Goal: Information Seeking & Learning: Learn about a topic

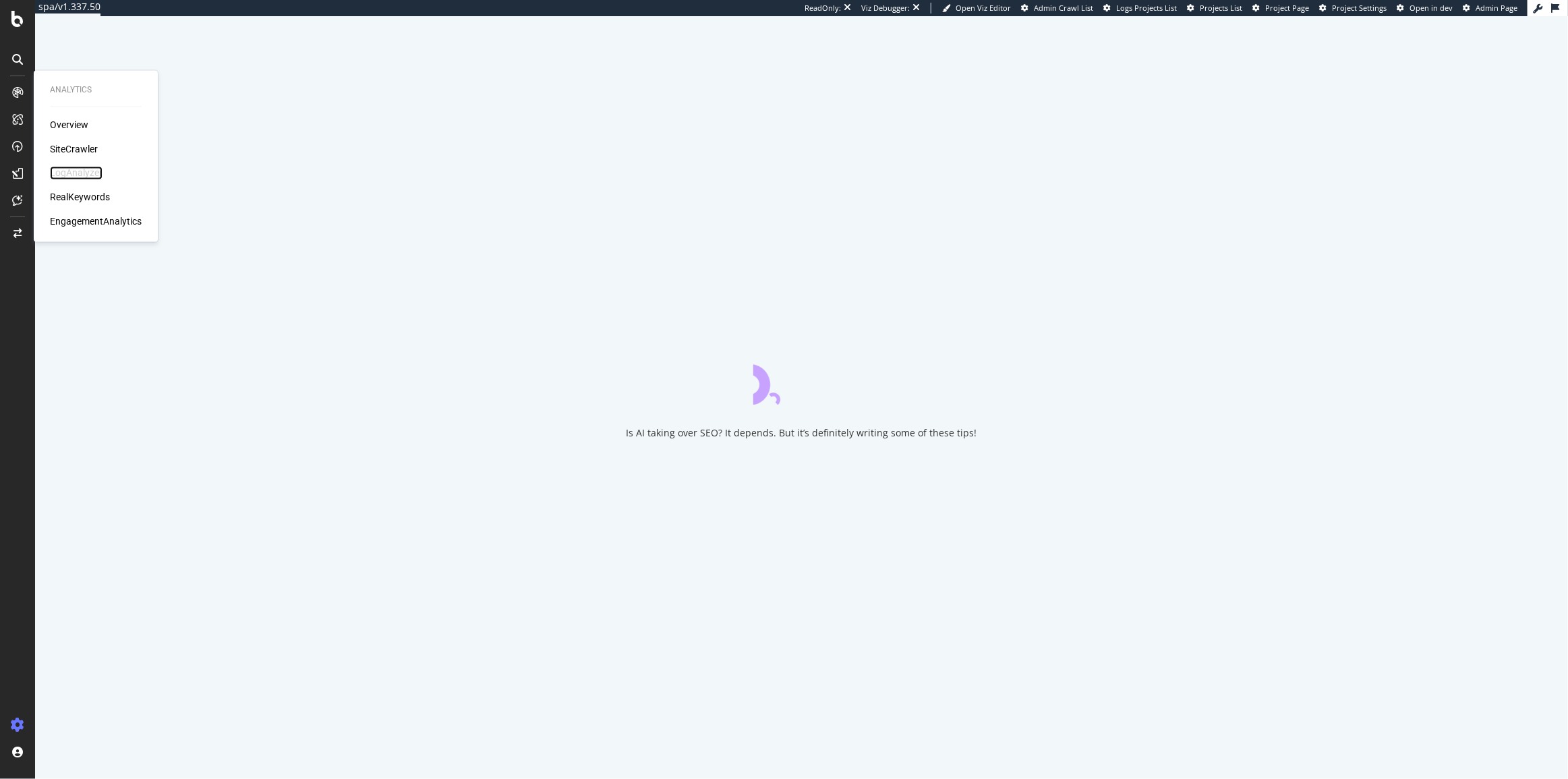
click at [73, 170] on div "LogAnalyzer" at bounding box center [75, 172] width 52 height 13
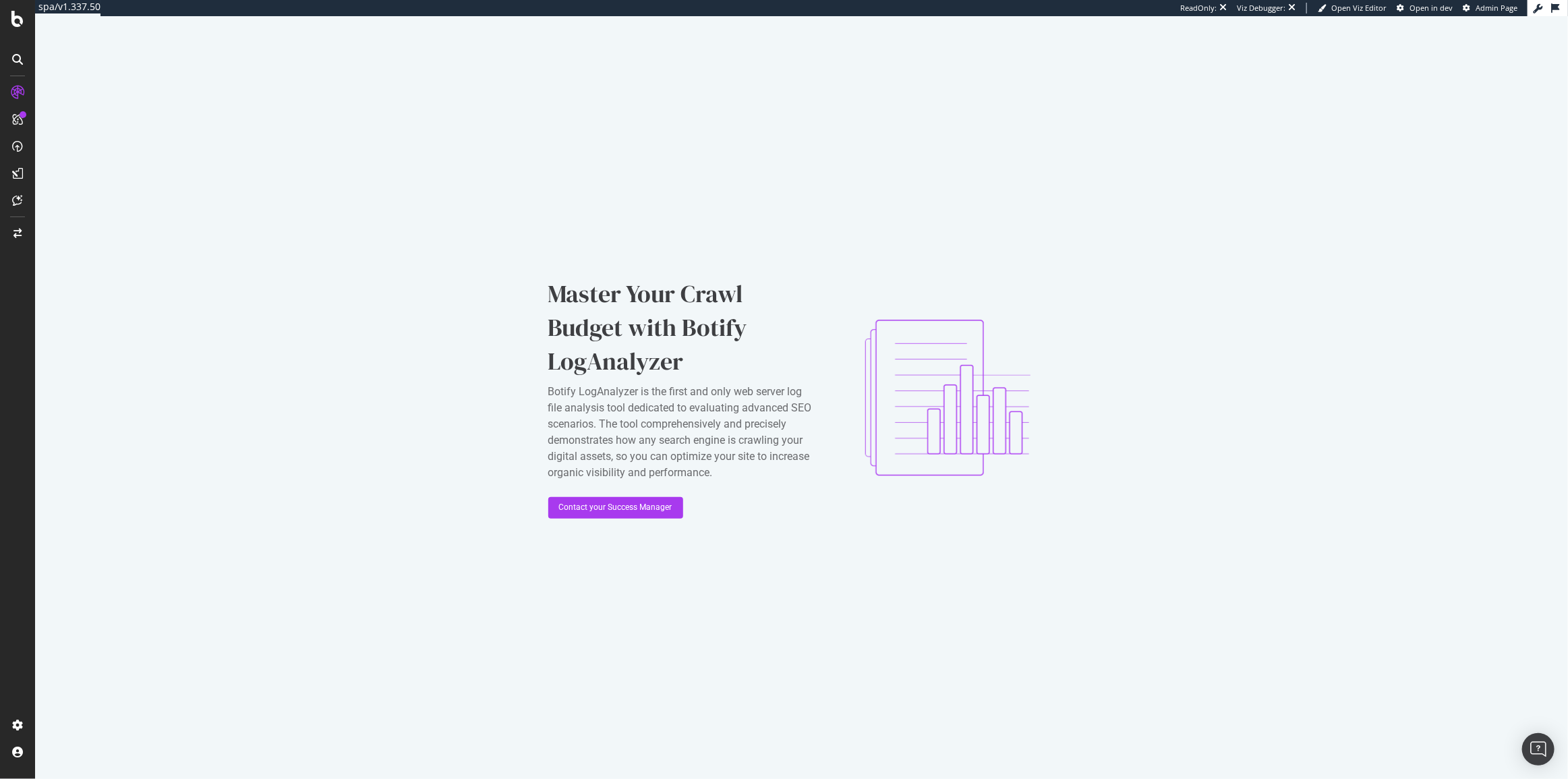
click at [323, 134] on div "Master Your Crawl Budget with Botify LogAnalyzer Botify LogAnalyzer is the firs…" at bounding box center [801, 397] width 1533 height 762
click at [1537, 740] on div "Open Intercom Messenger" at bounding box center [1538, 749] width 35 height 35
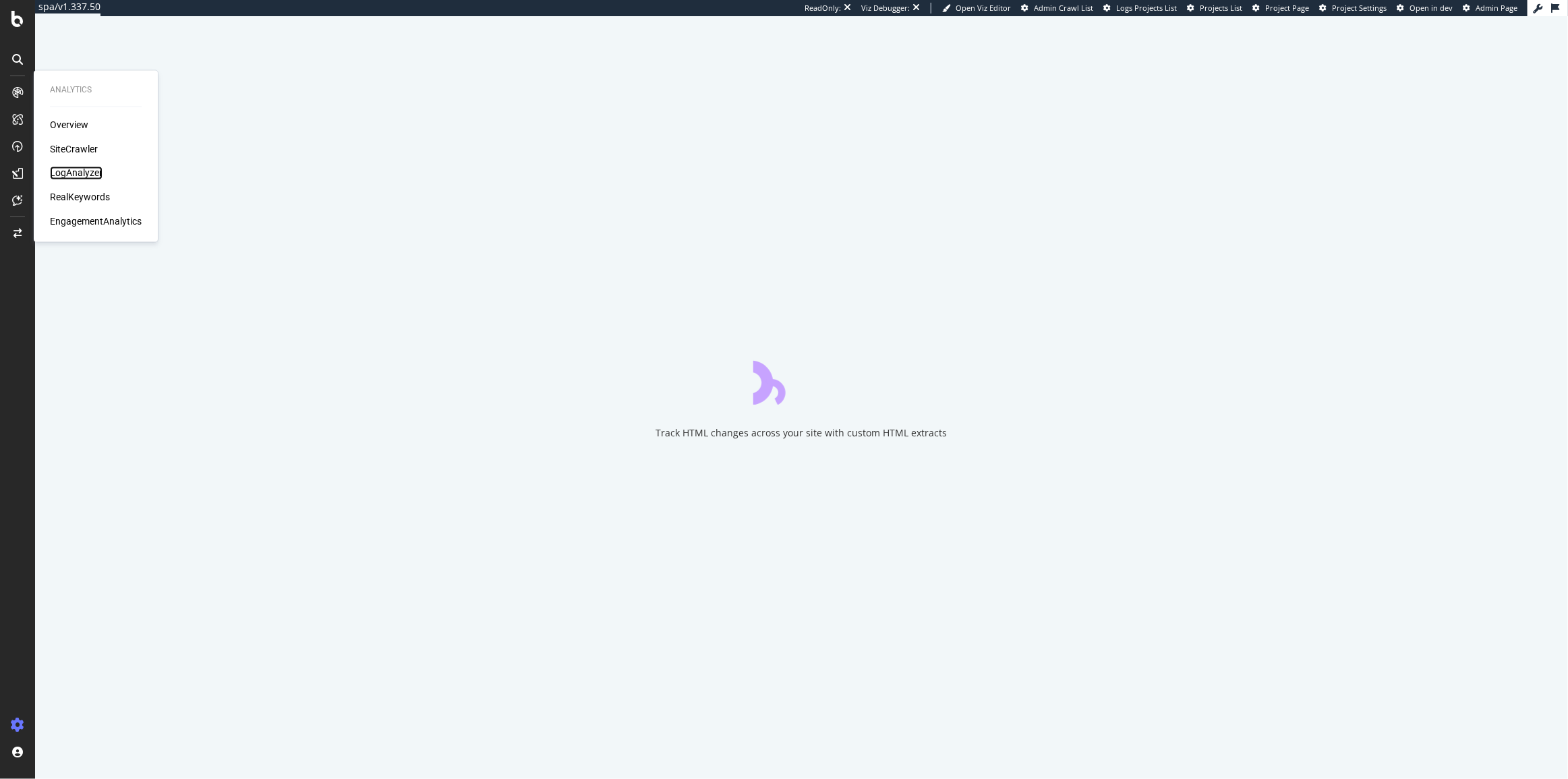
click at [80, 173] on div "LogAnalyzer" at bounding box center [75, 172] width 52 height 13
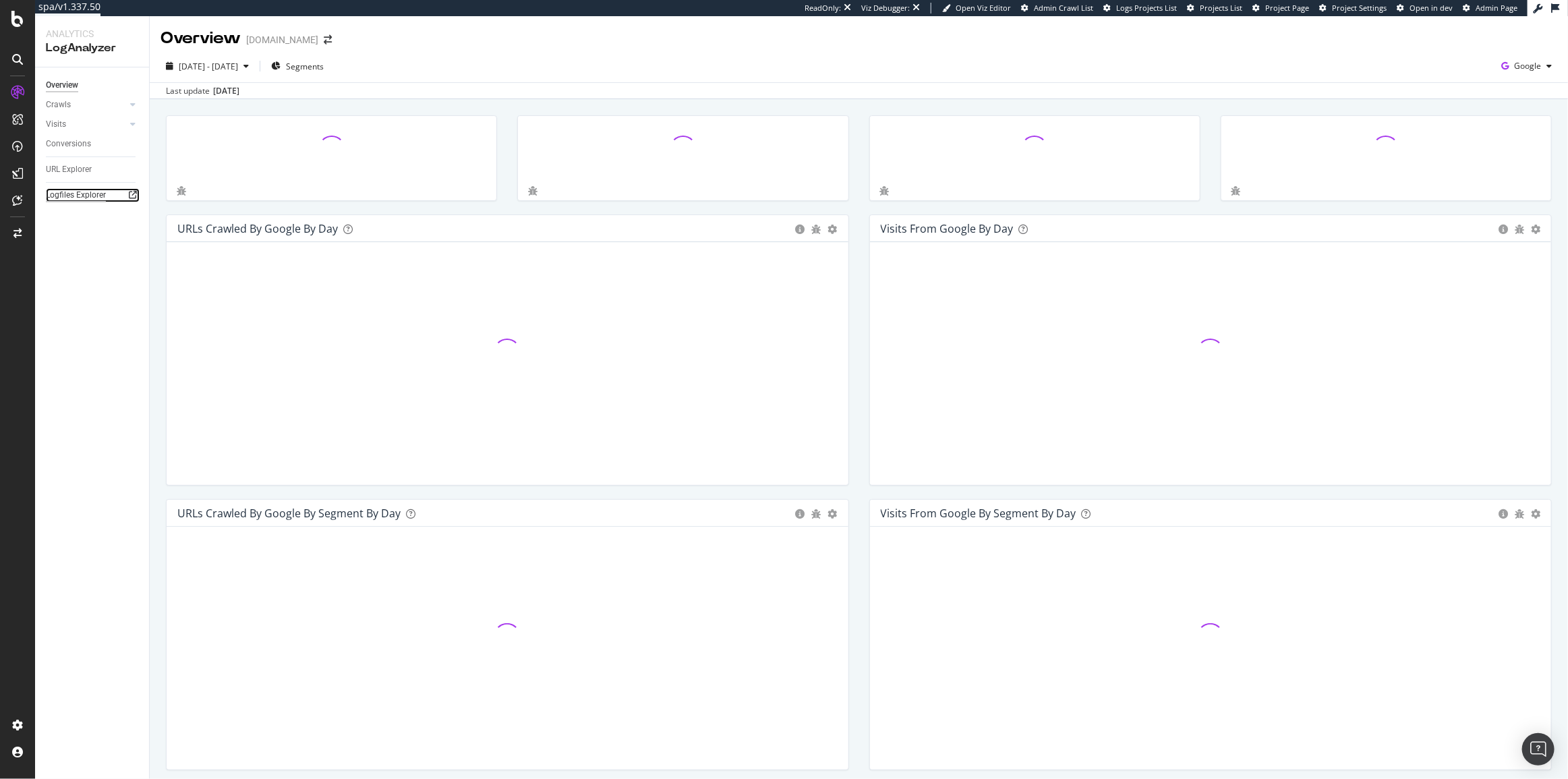
click at [57, 192] on div "Logfiles Explorer" at bounding box center [76, 195] width 60 height 14
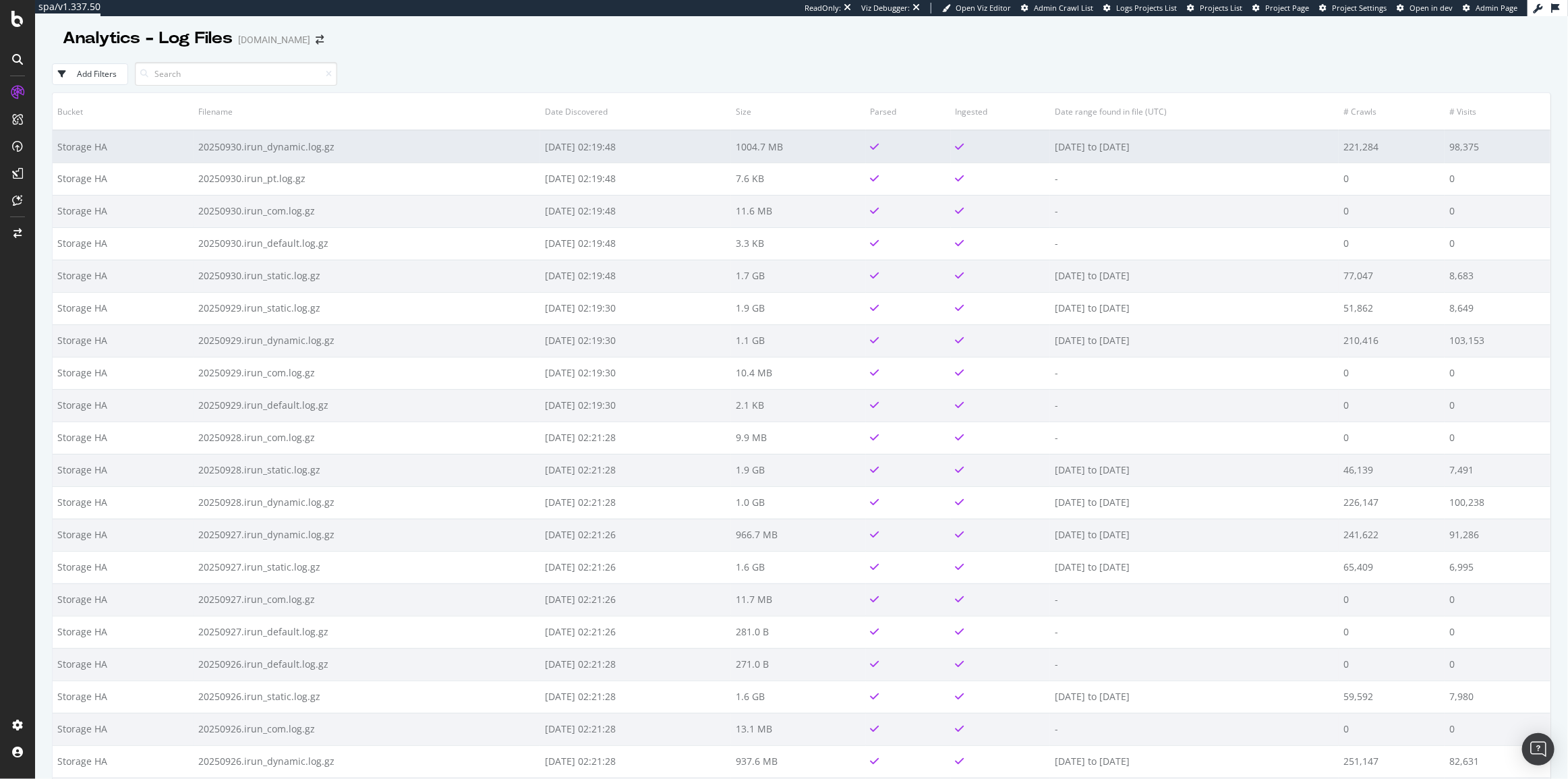
click at [194, 155] on td "20250930.irun_dynamic.log.gz" at bounding box center [367, 146] width 347 height 33
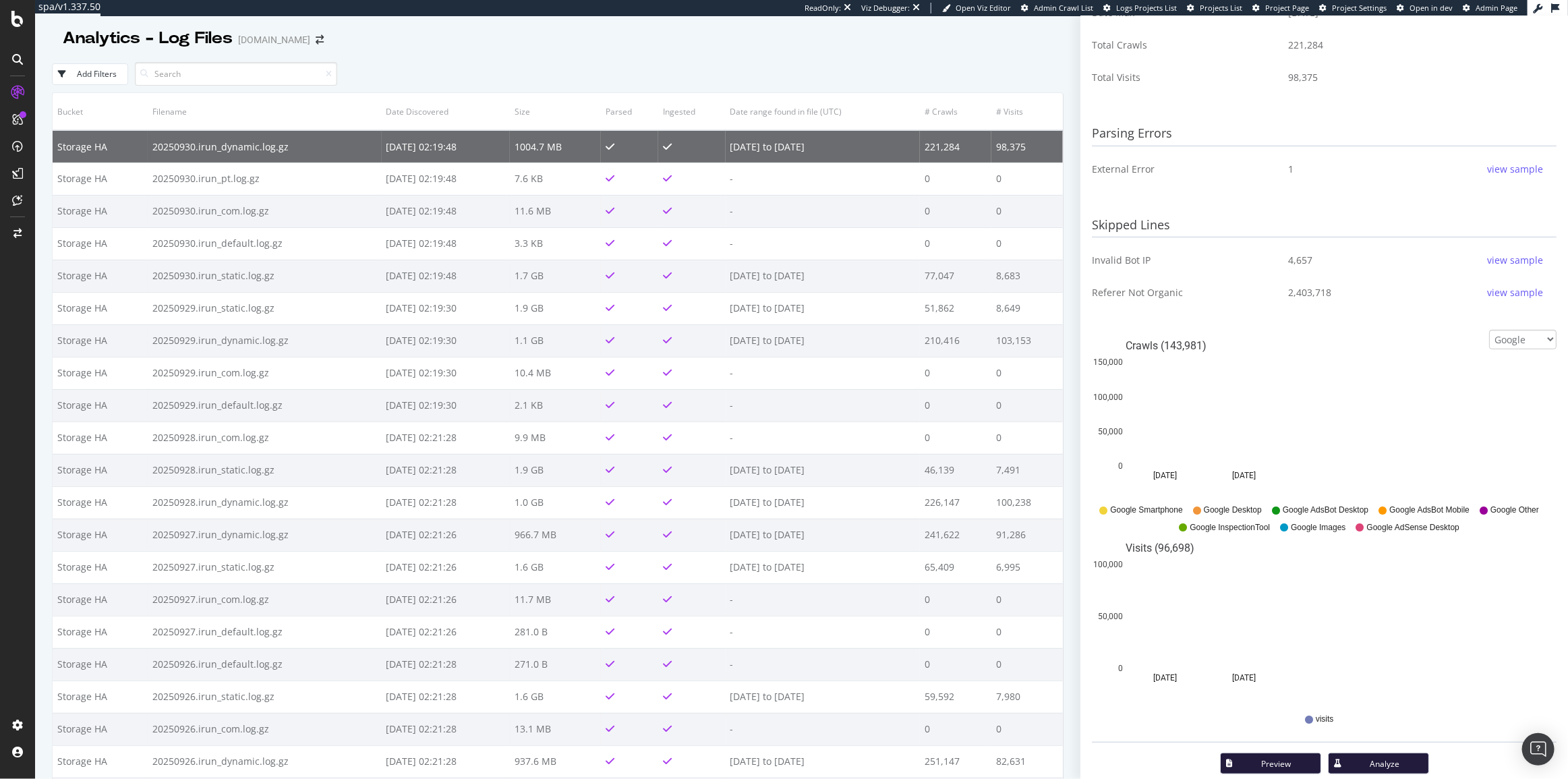
scroll to position [380, 0]
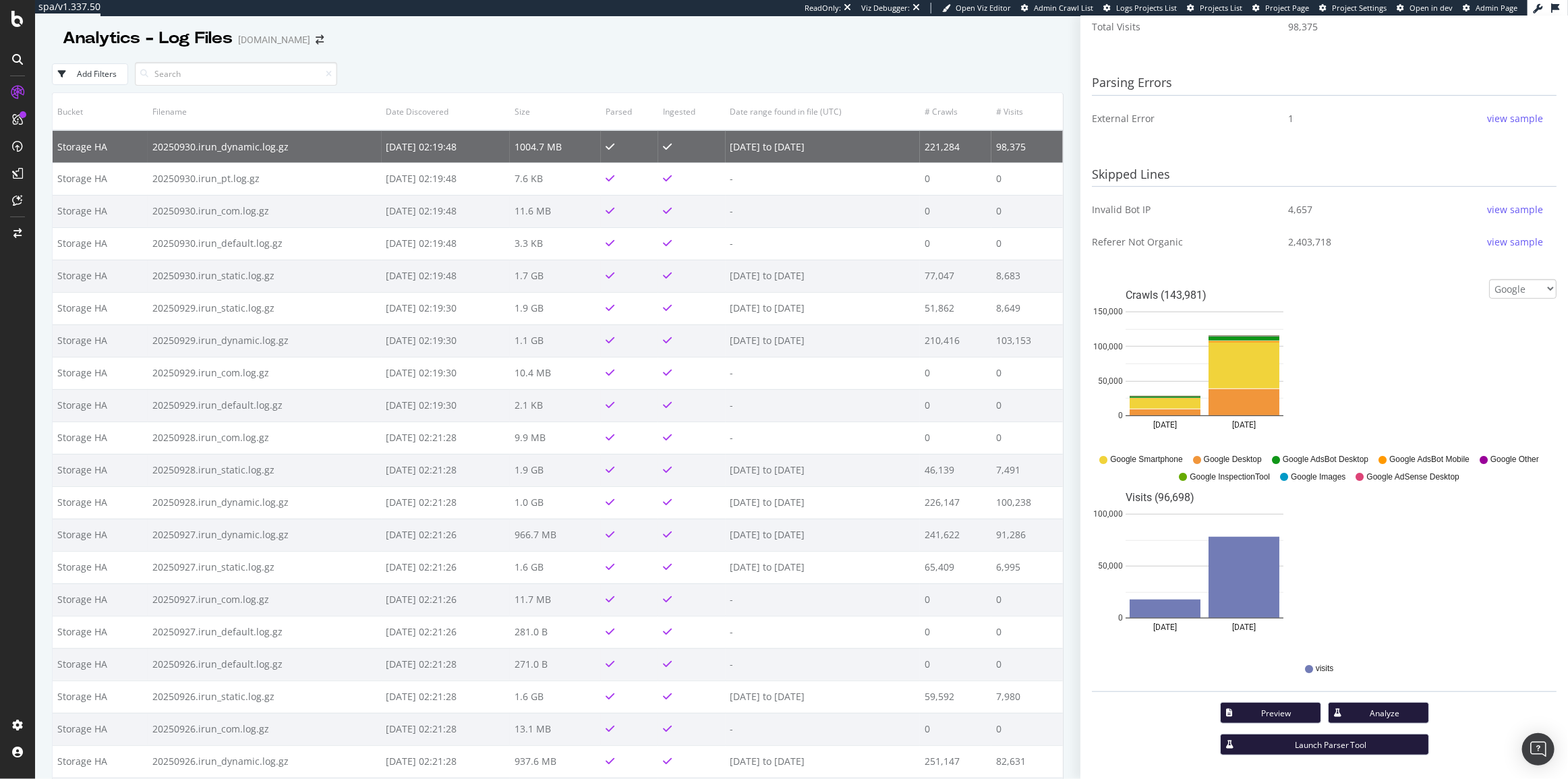
click at [1259, 702] on button "Preview" at bounding box center [1270, 713] width 101 height 21
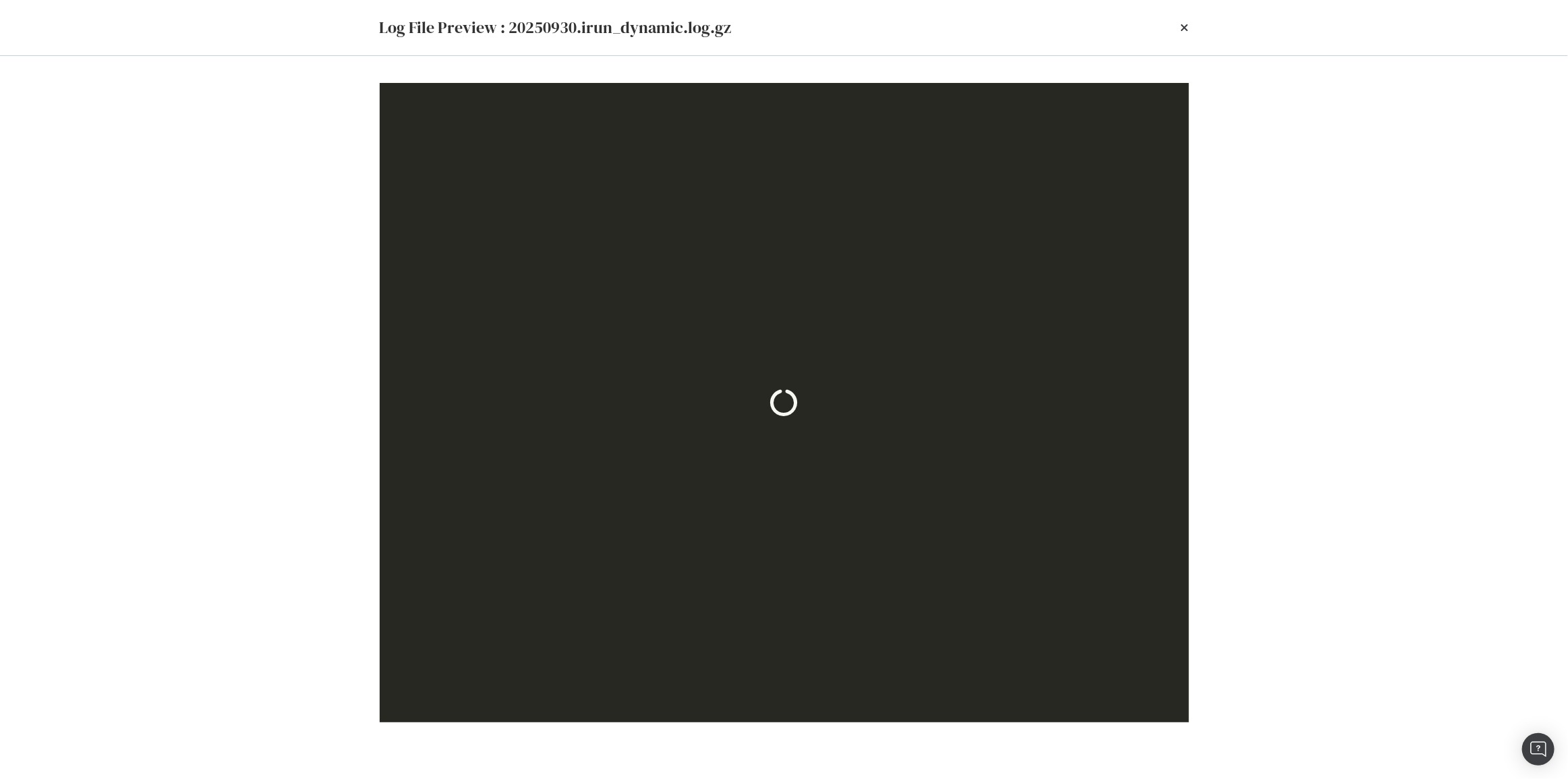
scroll to position [0, 0]
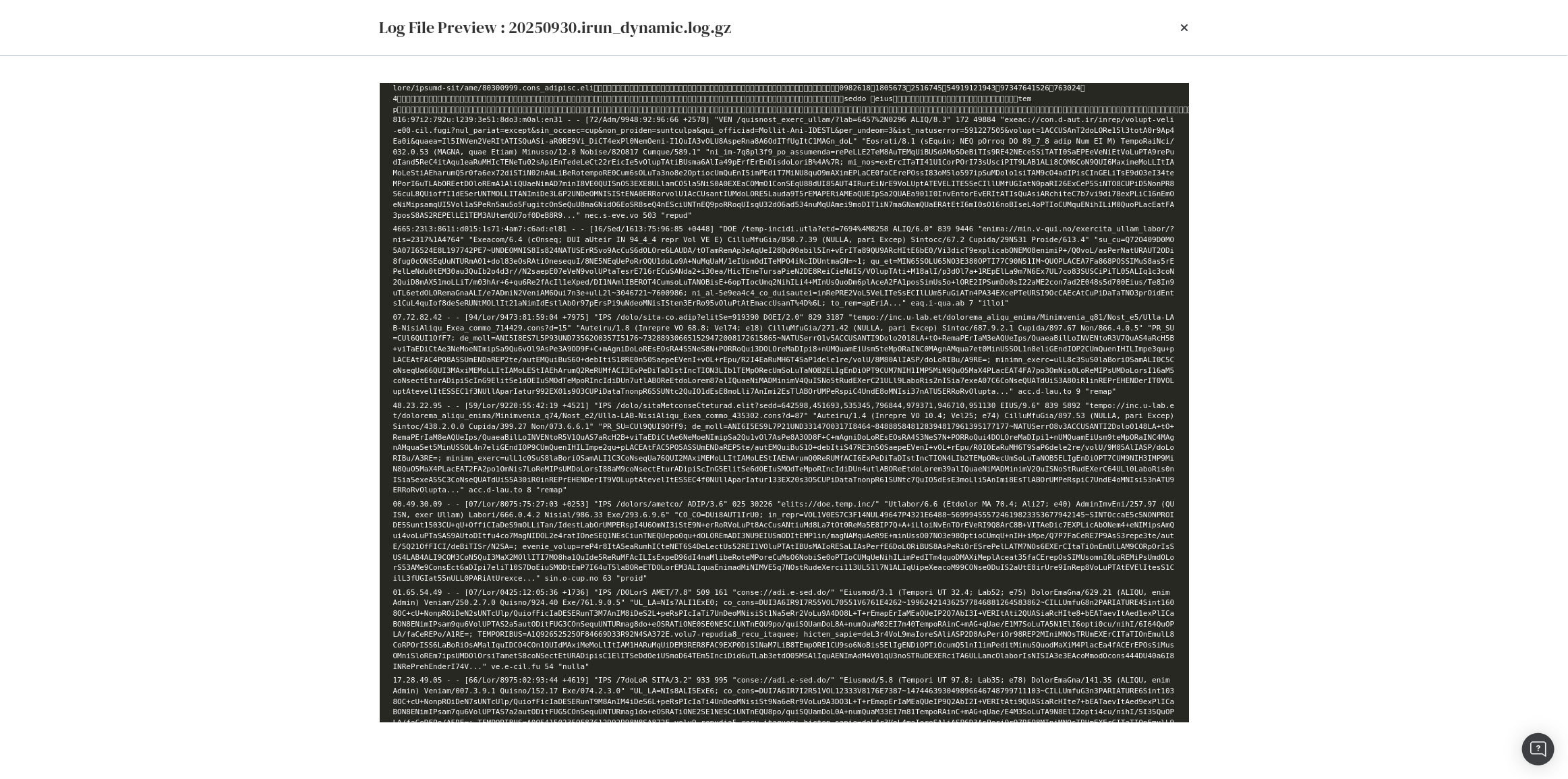
click at [819, 440] on li "modal" at bounding box center [784, 447] width 782 height 95
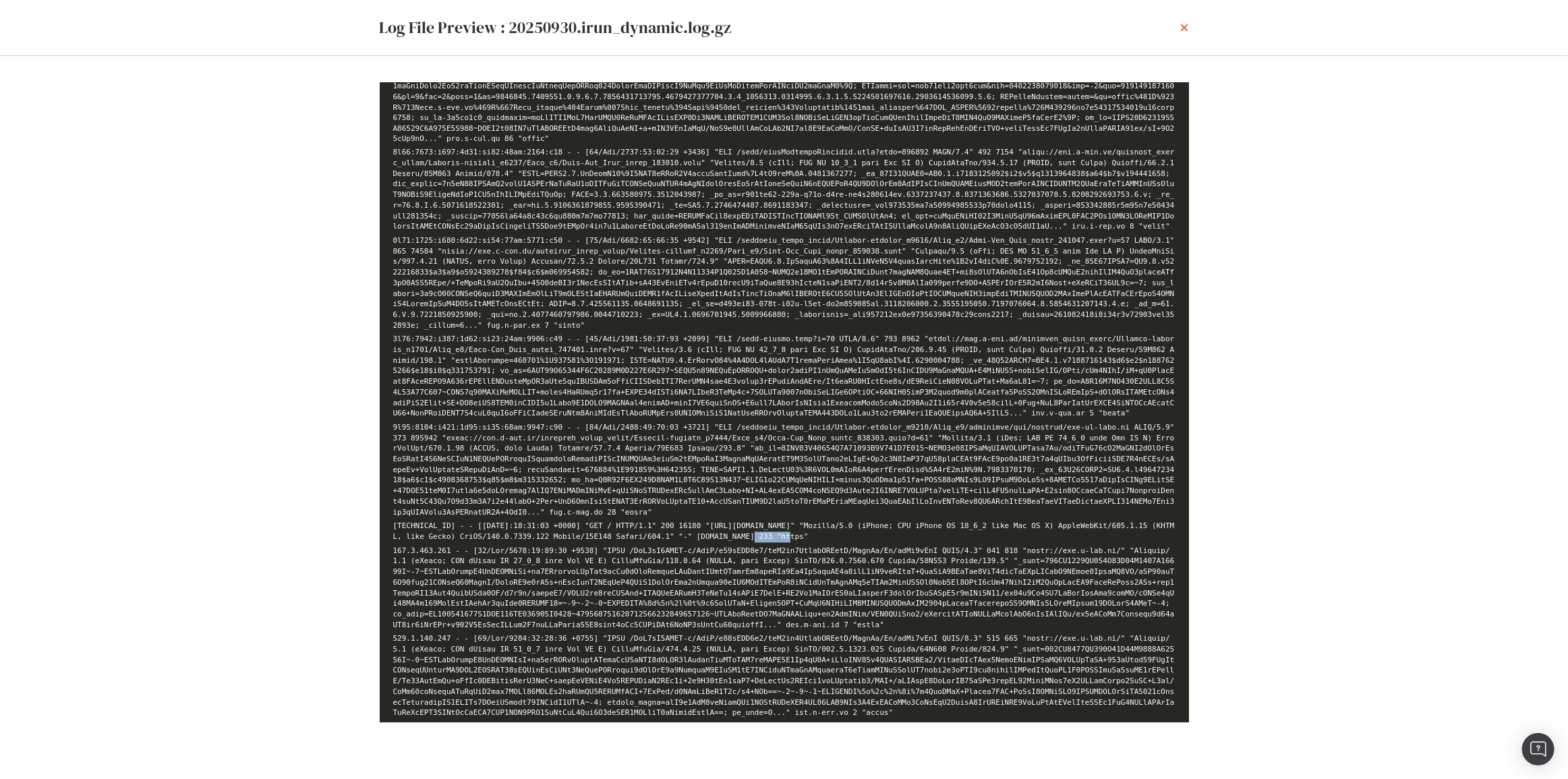
click at [1188, 22] on icon "times" at bounding box center [1184, 27] width 8 height 11
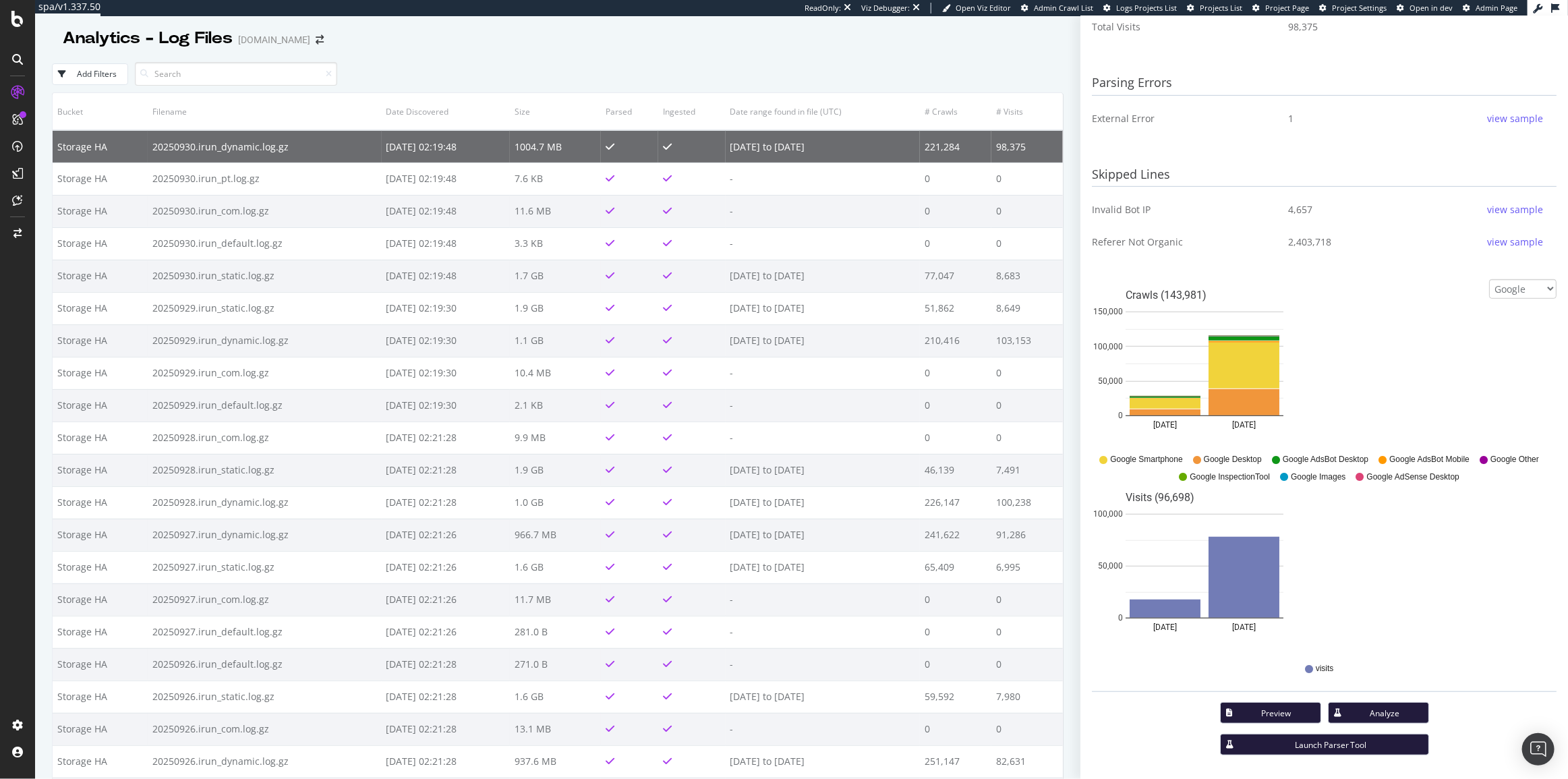
click at [481, 67] on div "Add Filters" at bounding box center [558, 74] width 1012 height 37
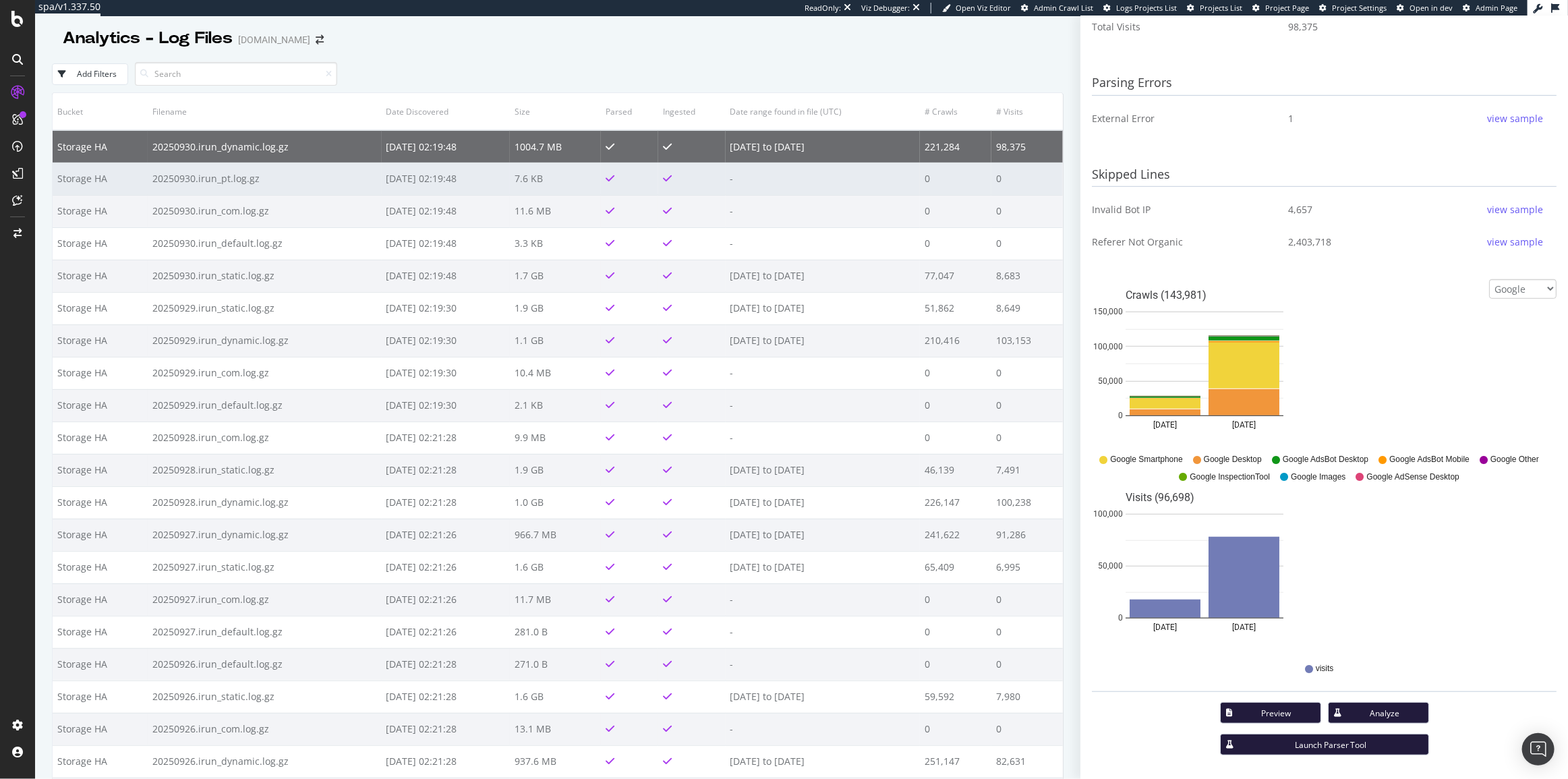
click at [350, 170] on td "20250930.irun_pt.log.gz" at bounding box center [264, 179] width 233 height 33
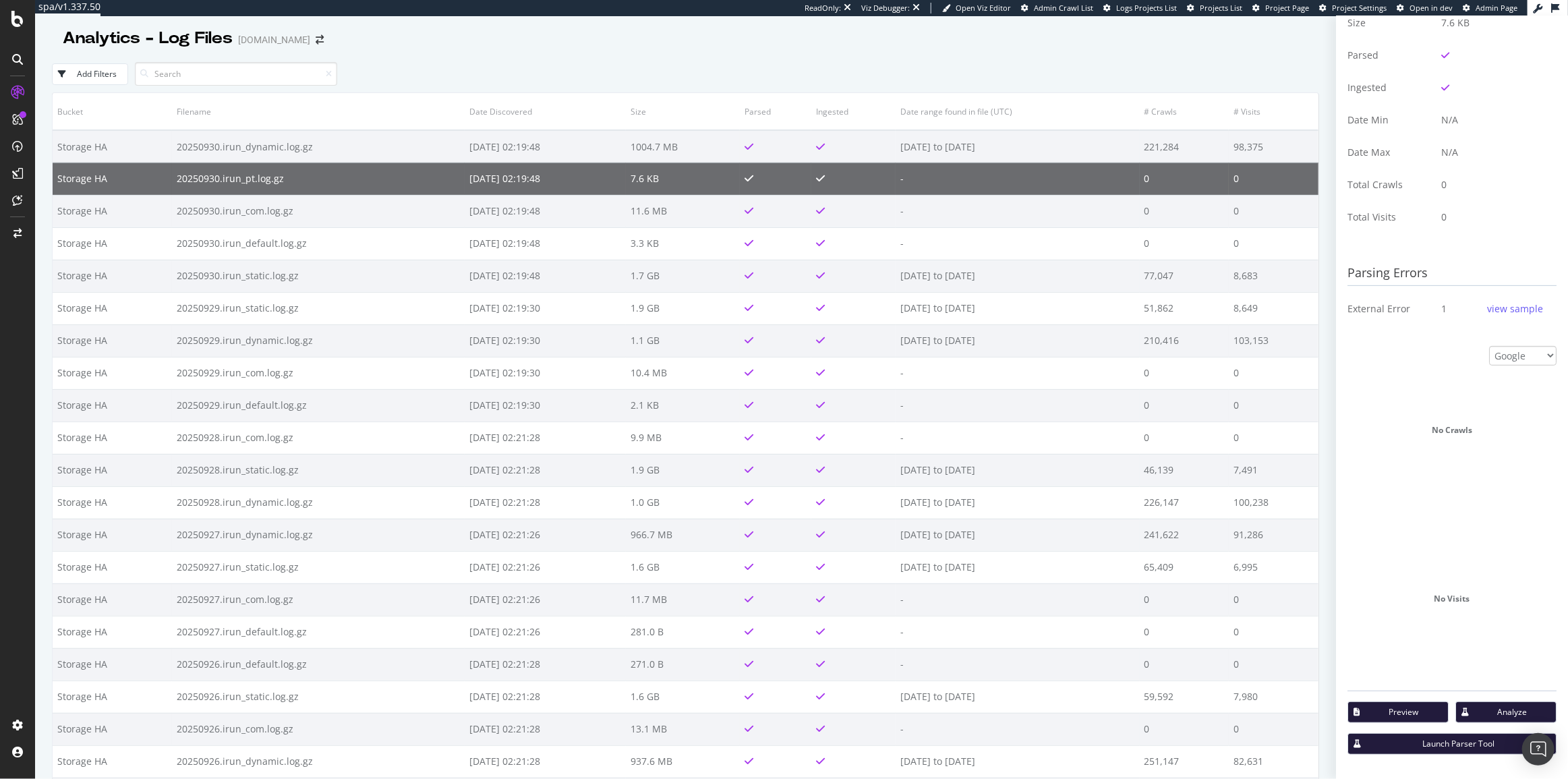
scroll to position [188, 0]
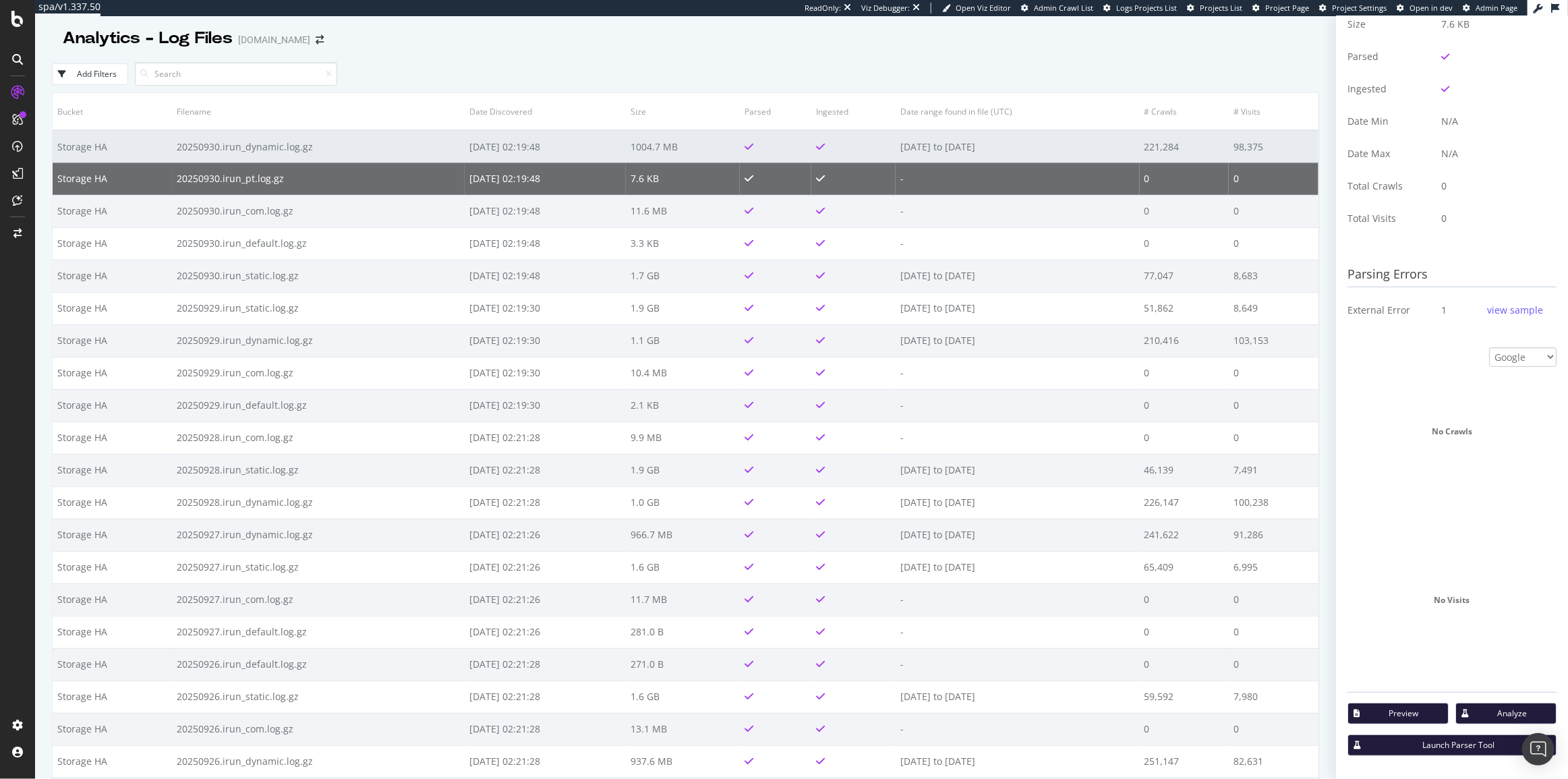
click at [349, 149] on td "20250930.irun_dynamic.log.gz" at bounding box center [317, 146] width 293 height 33
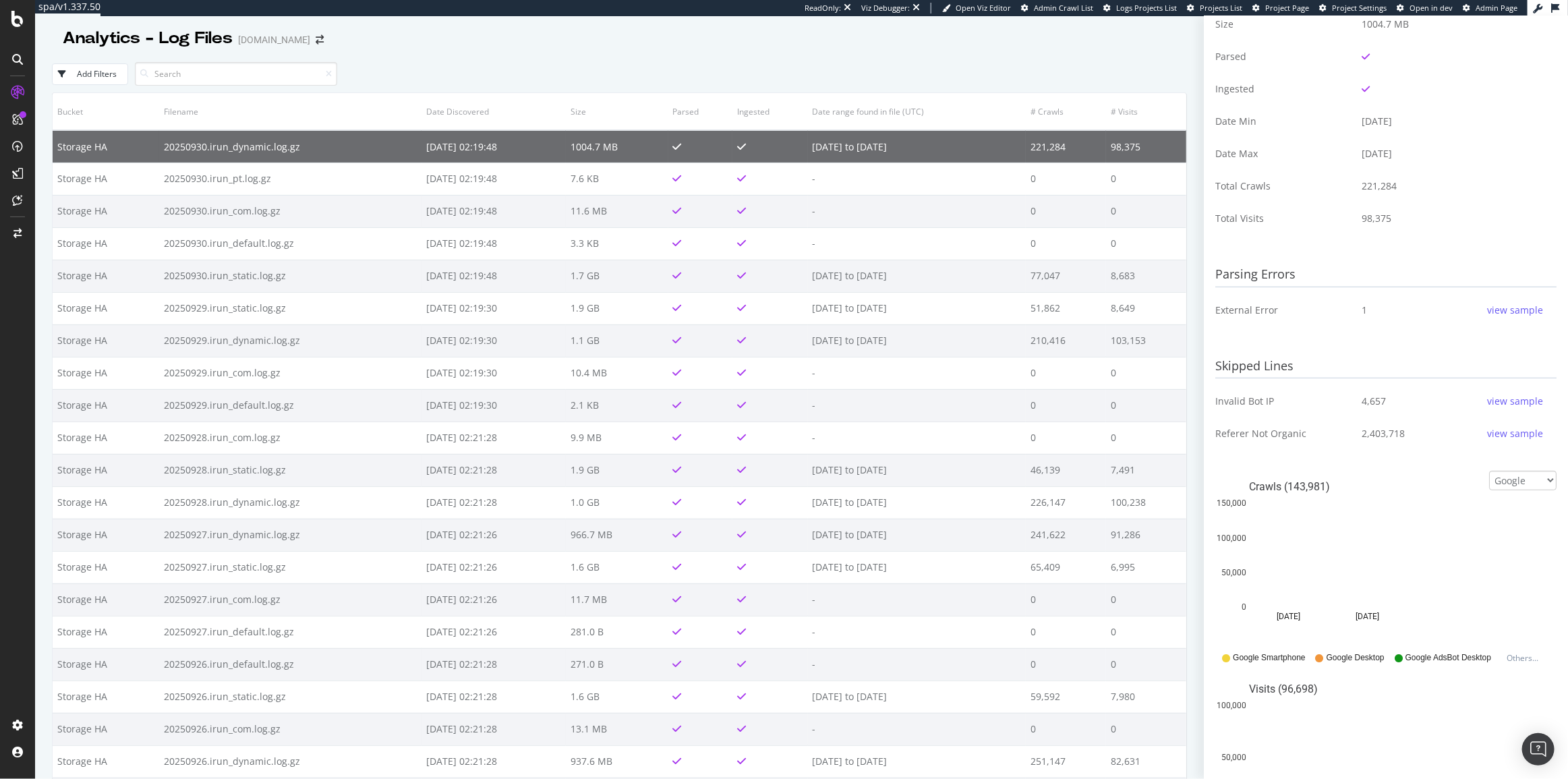
scroll to position [380, 0]
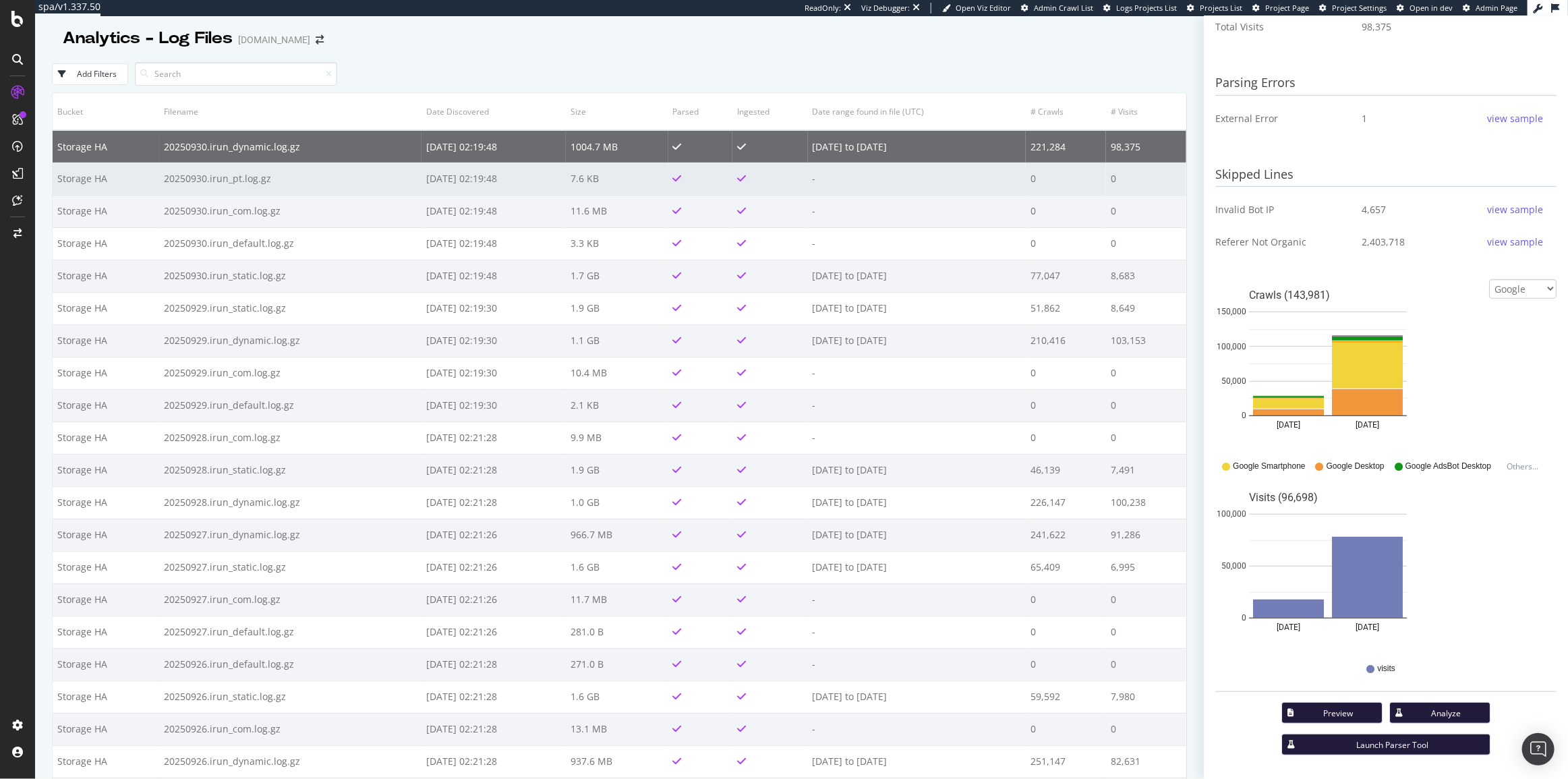
click at [363, 179] on td "20250930.irun_pt.log.gz" at bounding box center [290, 179] width 263 height 33
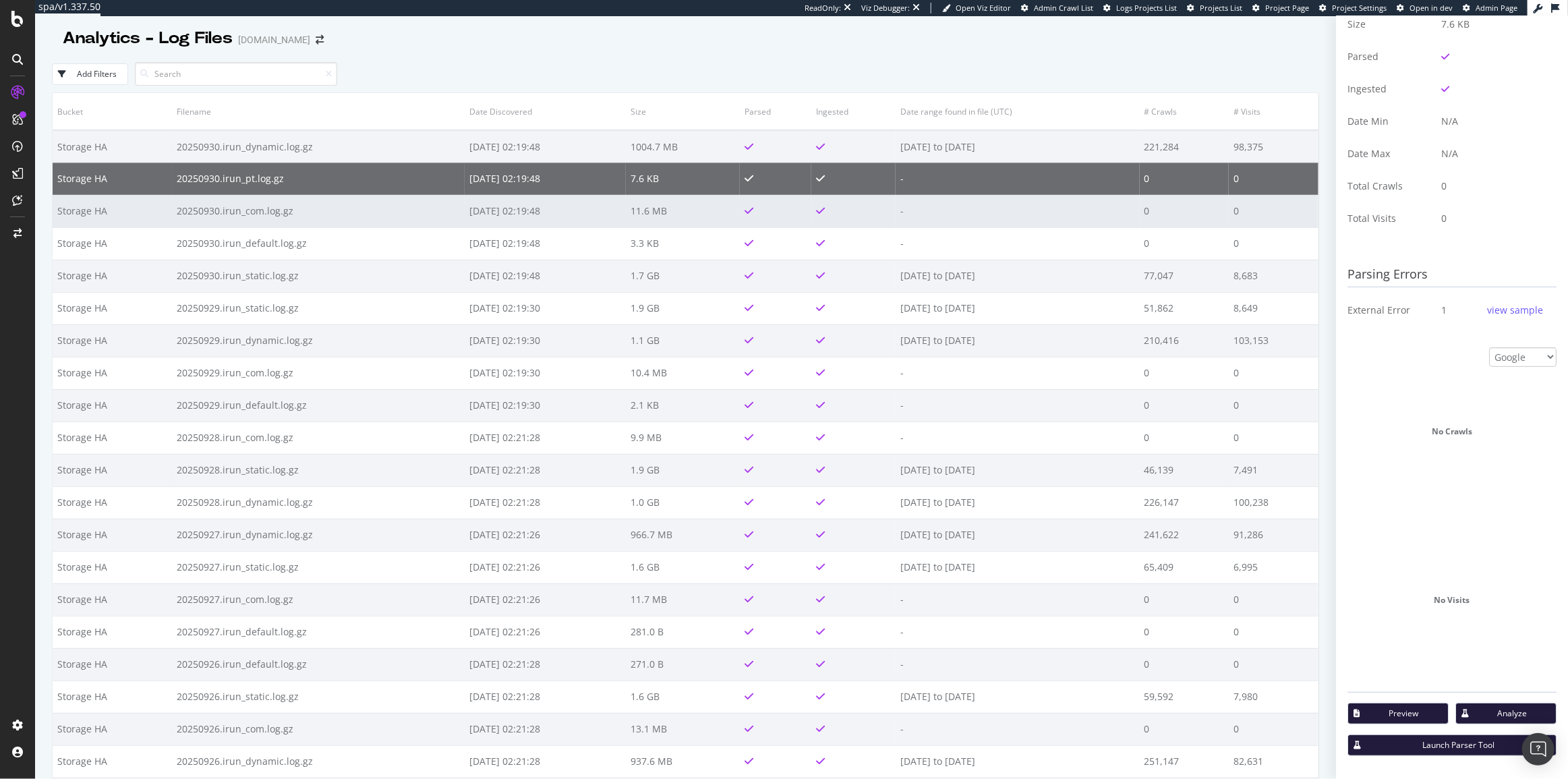
click at [367, 212] on td "20250930.irun_com.log.gz" at bounding box center [317, 210] width 293 height 33
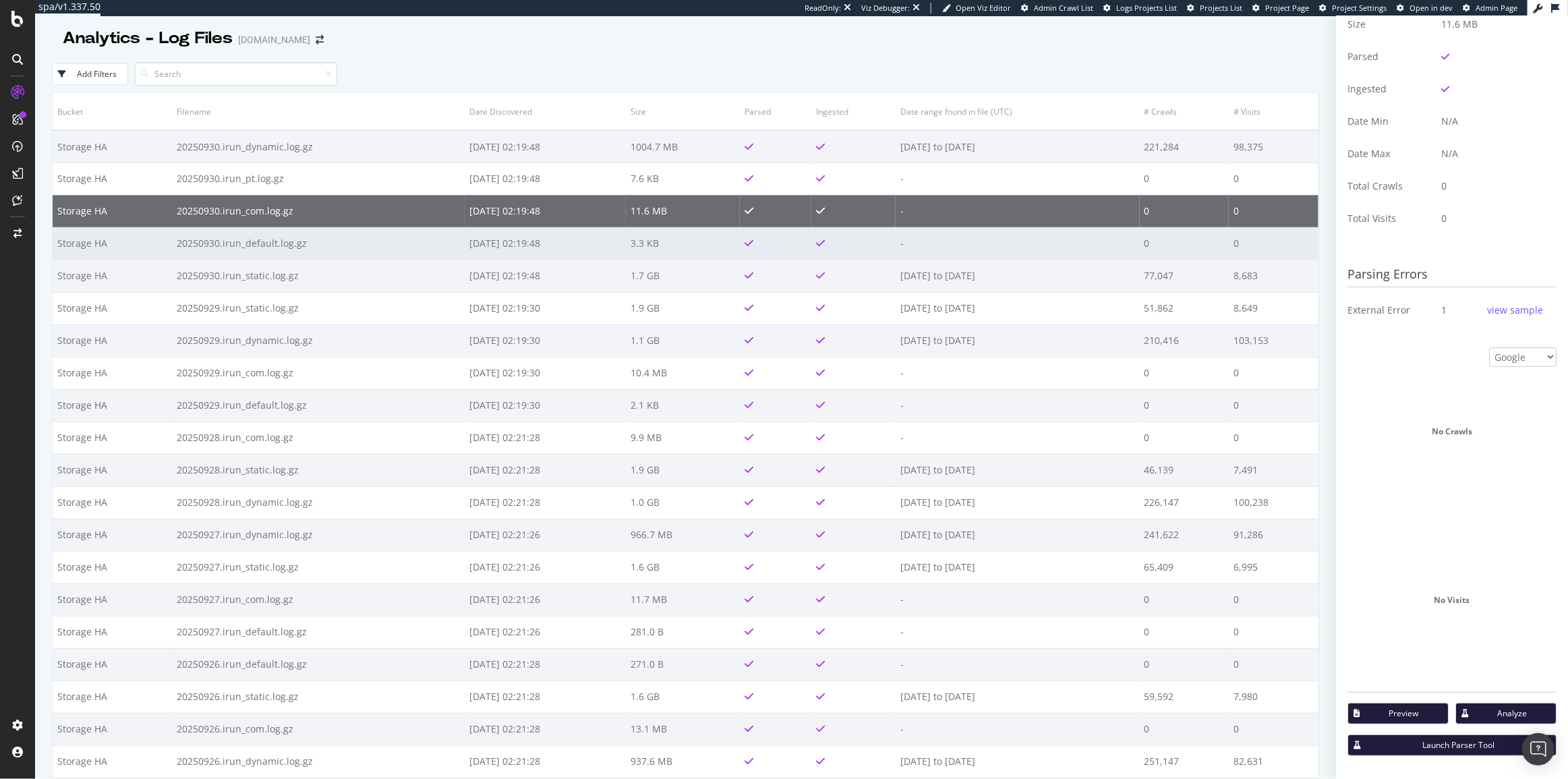
click at [364, 237] on td "20250930.irun_default.log.gz" at bounding box center [317, 243] width 293 height 33
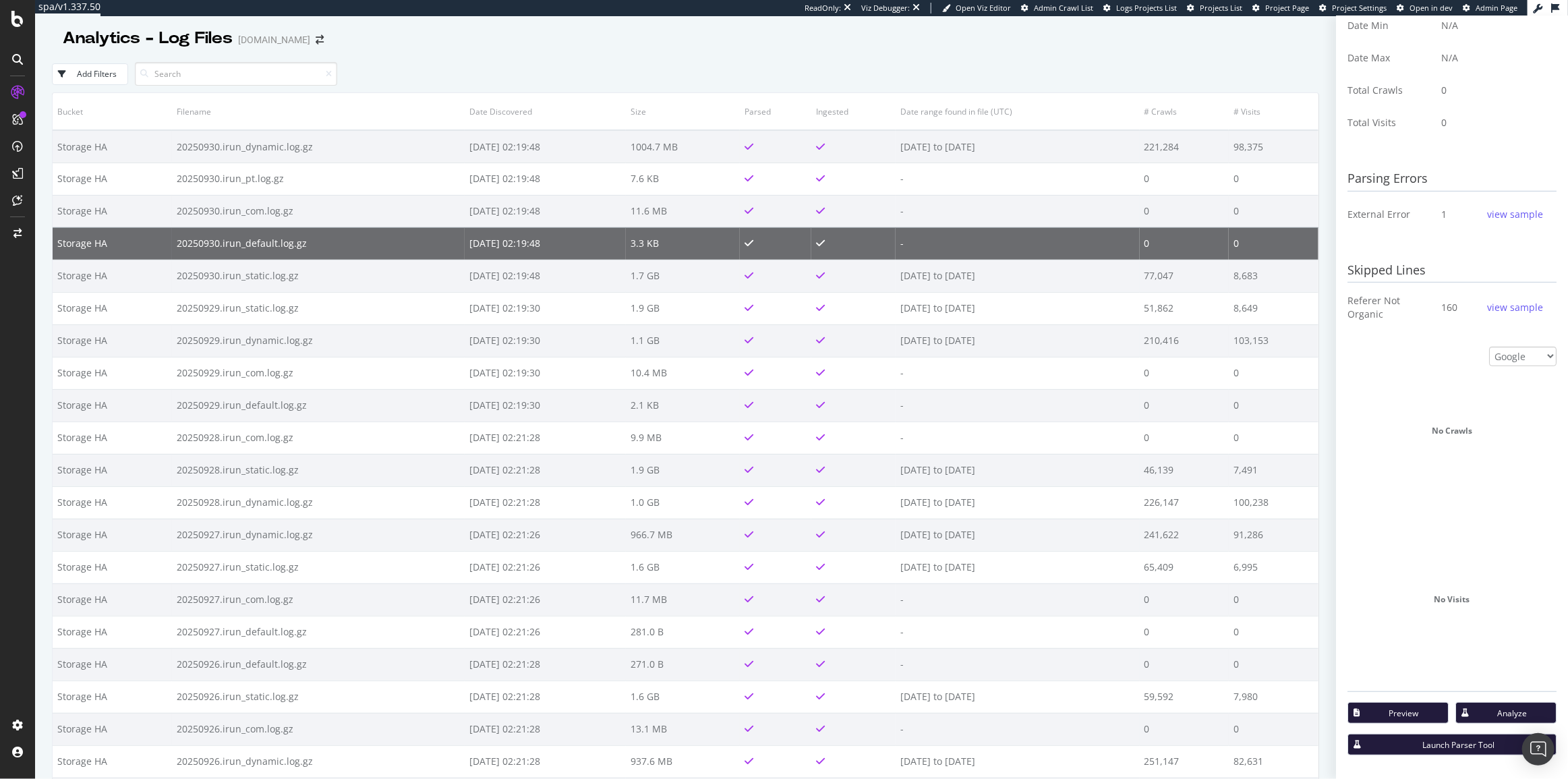
click at [1379, 711] on div "Preview" at bounding box center [1403, 713] width 66 height 11
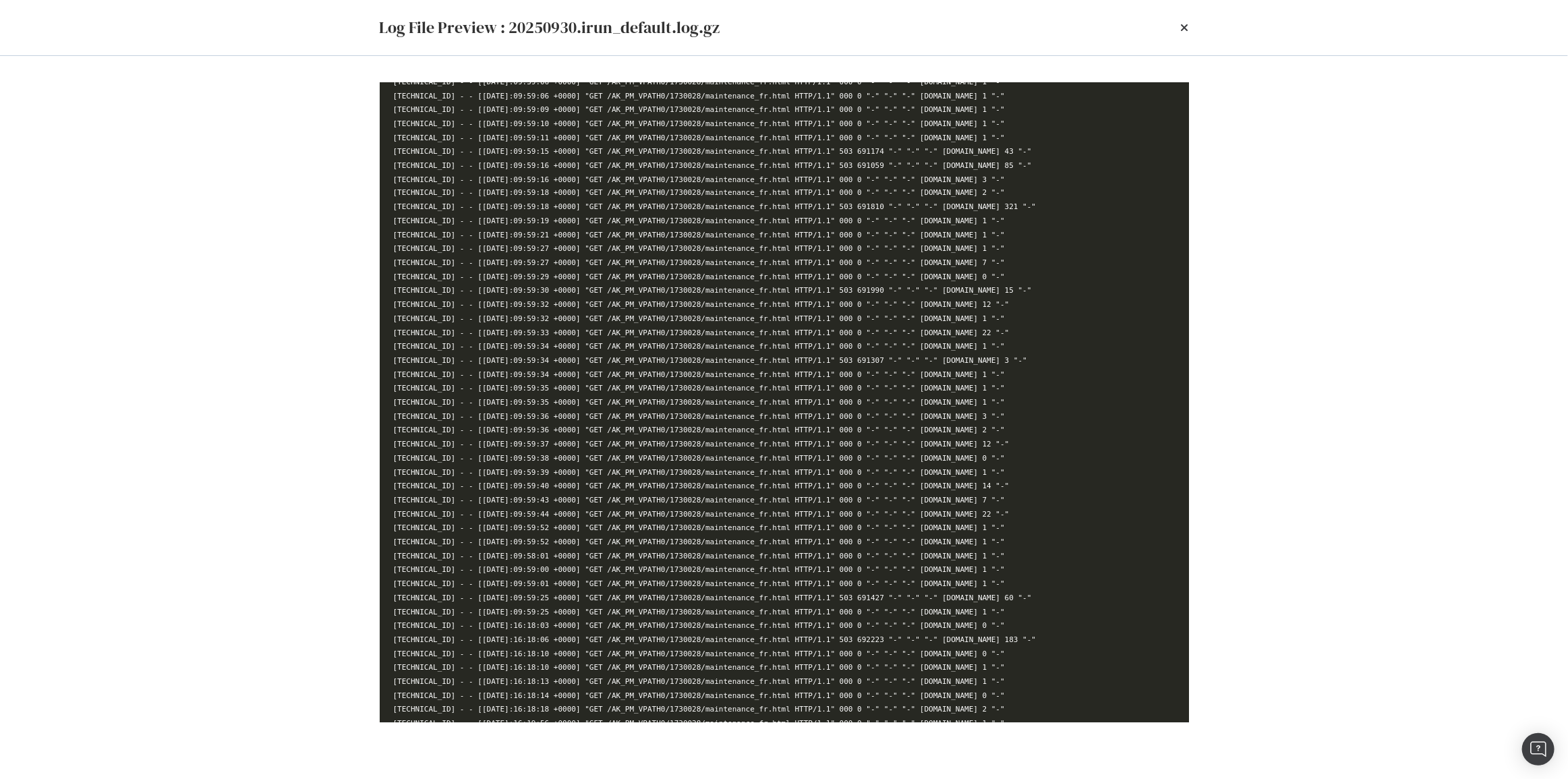
scroll to position [1638, 0]
click at [1182, 26] on icon "times" at bounding box center [1184, 27] width 8 height 11
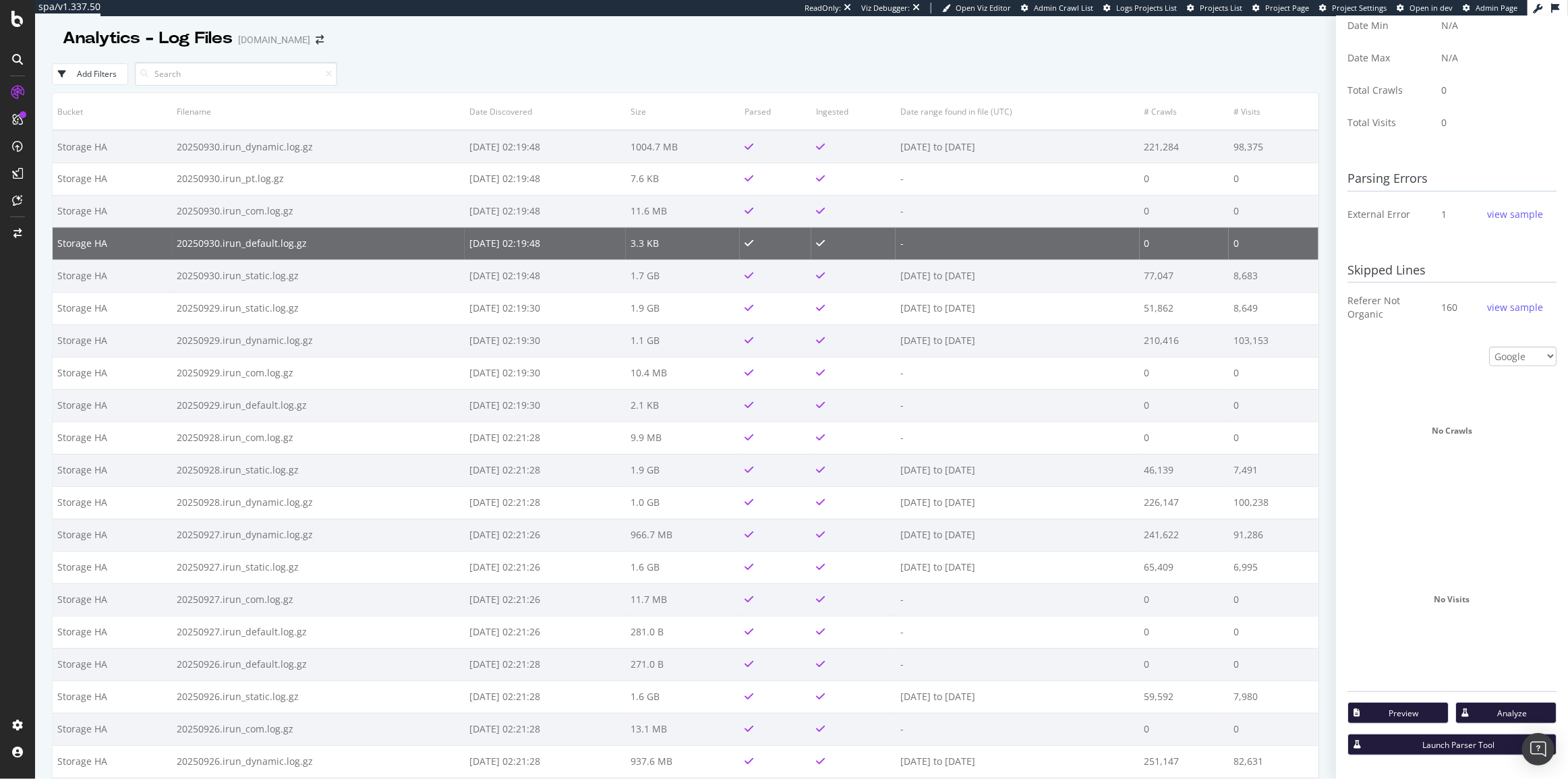
click at [1517, 216] on div "view sample" at bounding box center [1514, 214] width 56 height 13
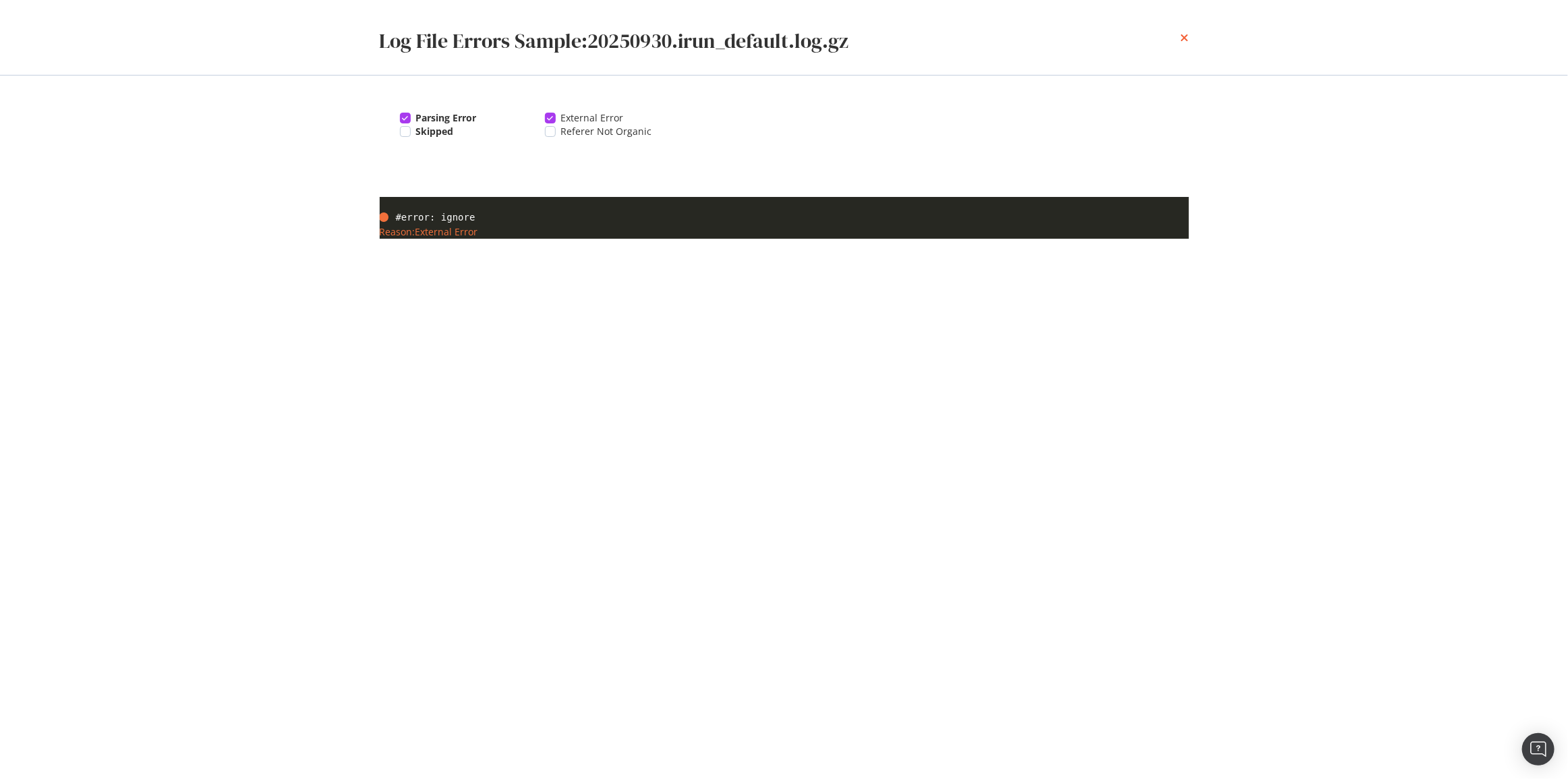
click at [1188, 34] on icon "times" at bounding box center [1184, 38] width 8 height 11
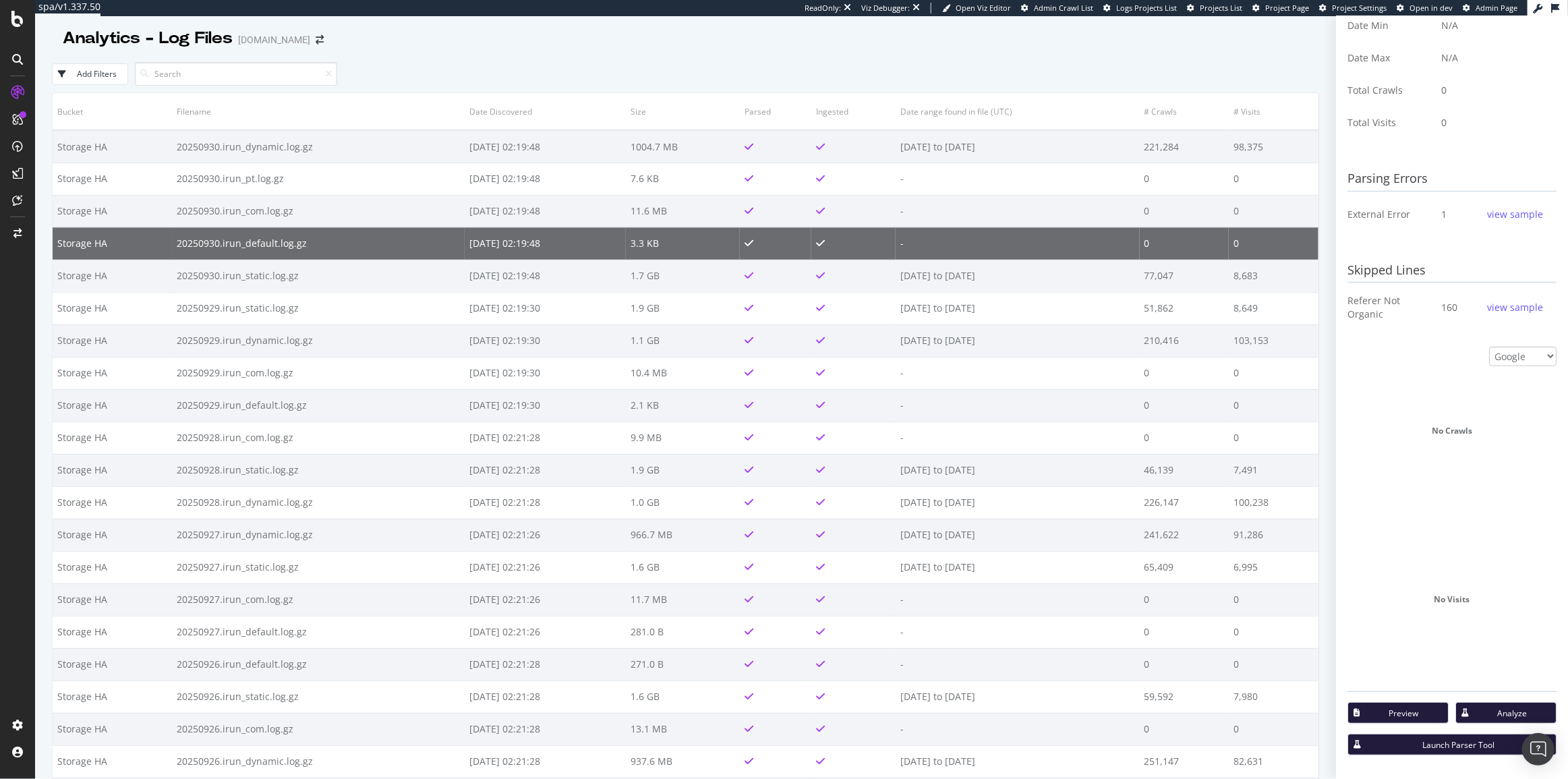
click at [698, 27] on div "Analytics - Log Files [DOMAIN_NAME]" at bounding box center [685, 33] width 1267 height 34
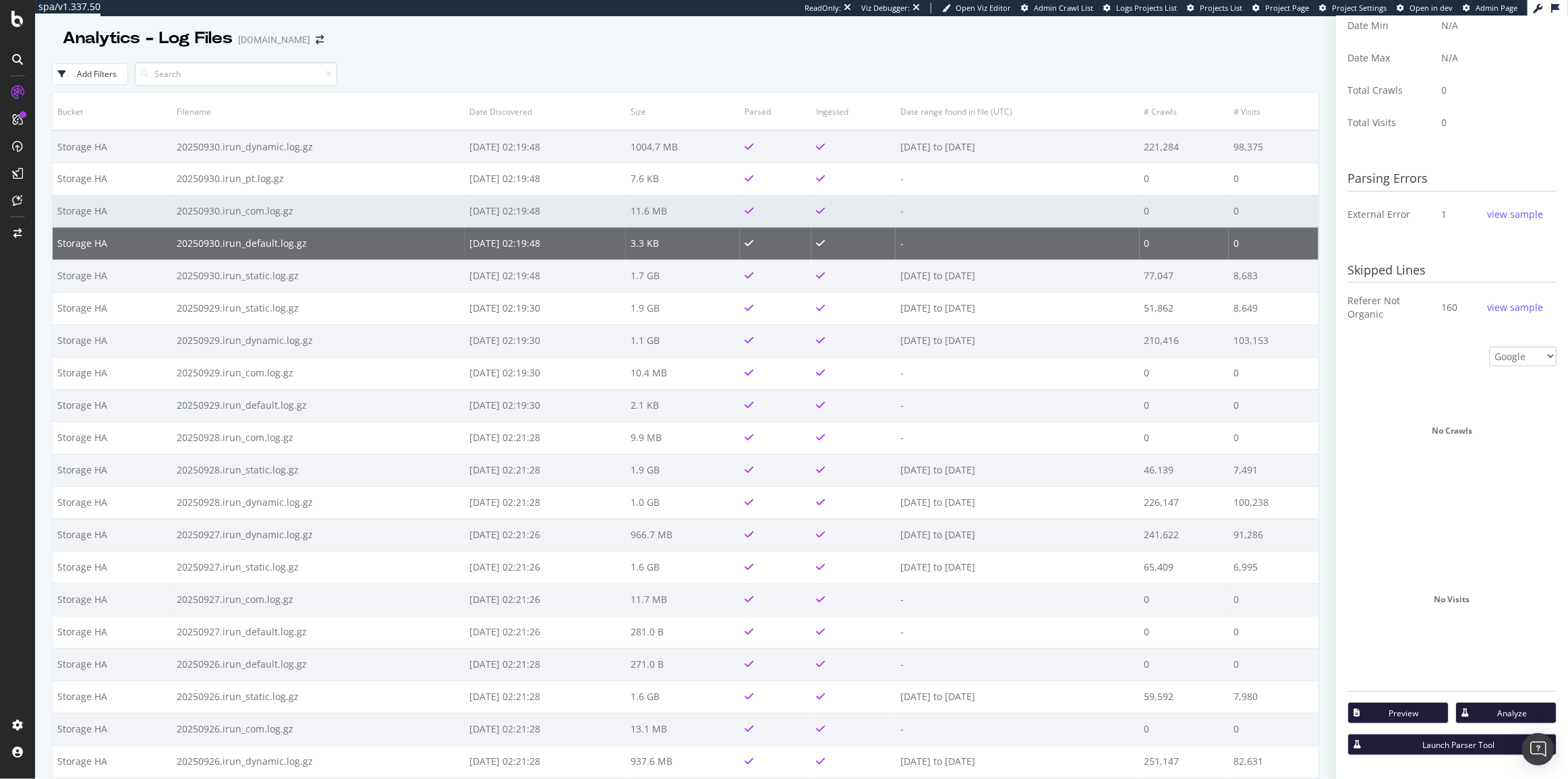
click at [403, 212] on td "20250930.irun_com.log.gz" at bounding box center [317, 210] width 293 height 33
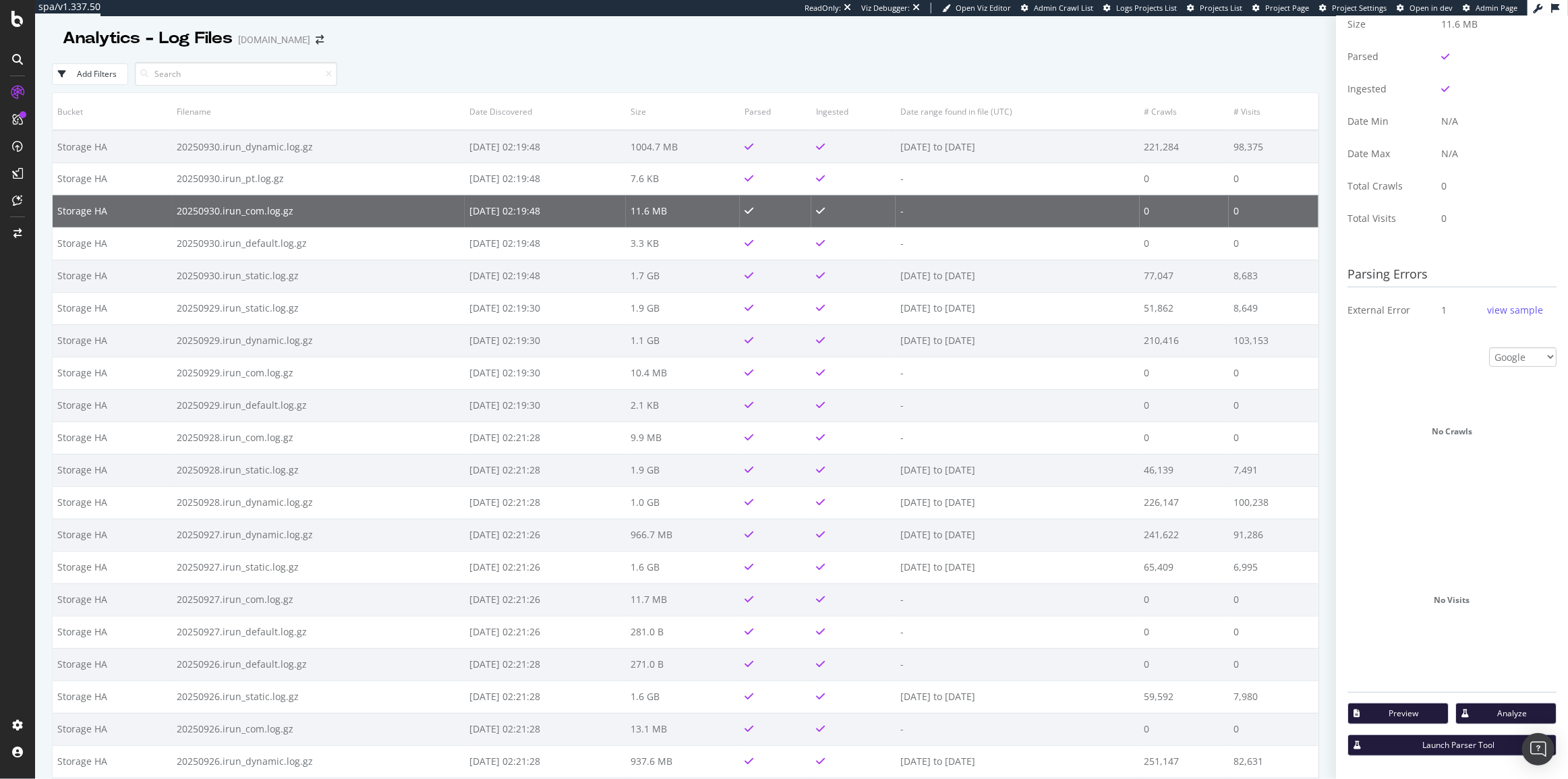
click at [1359, 705] on button "Preview" at bounding box center [1397, 713] width 101 height 21
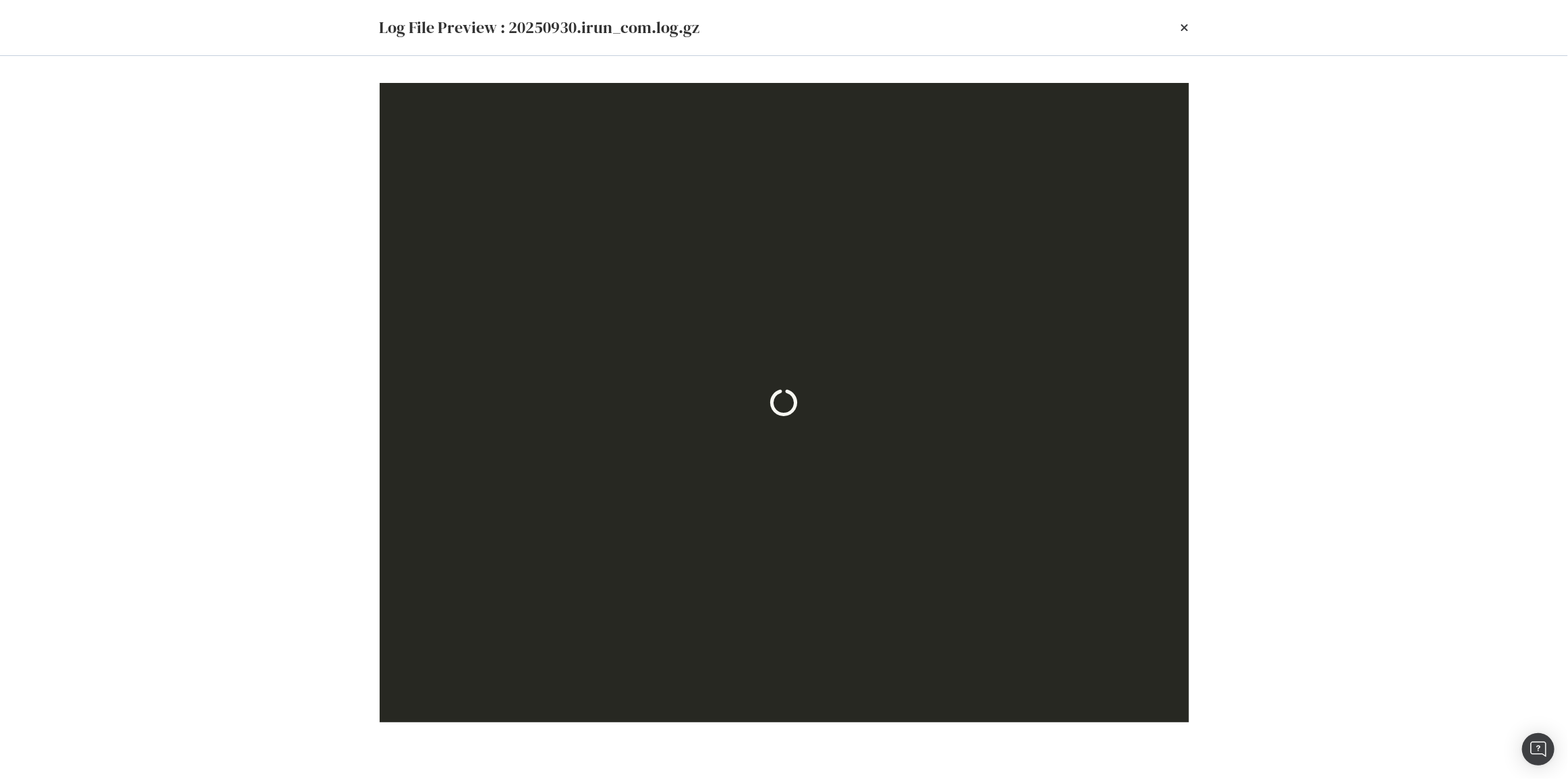
scroll to position [0, 0]
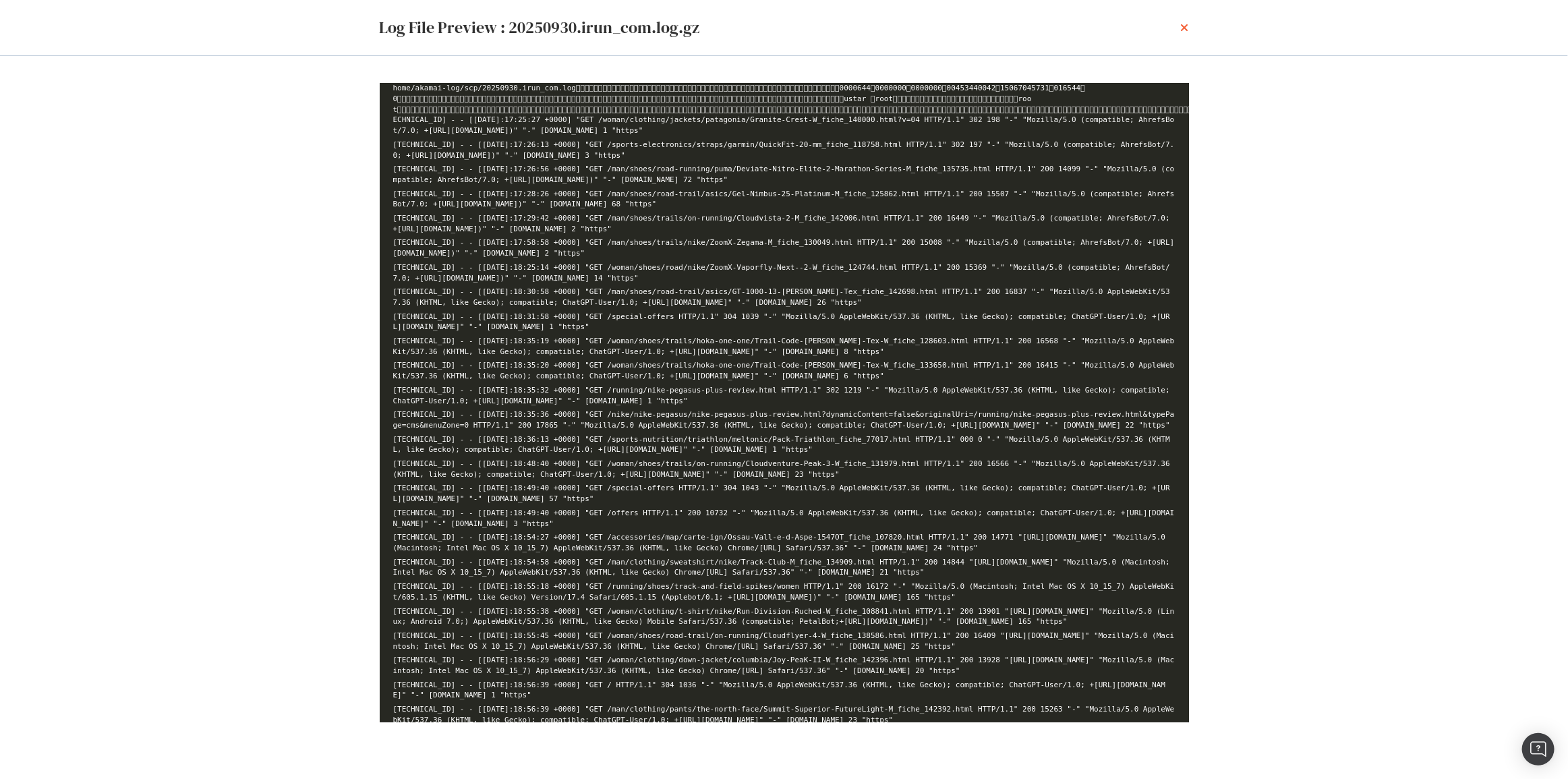
click at [1184, 24] on icon "times" at bounding box center [1184, 27] width 8 height 11
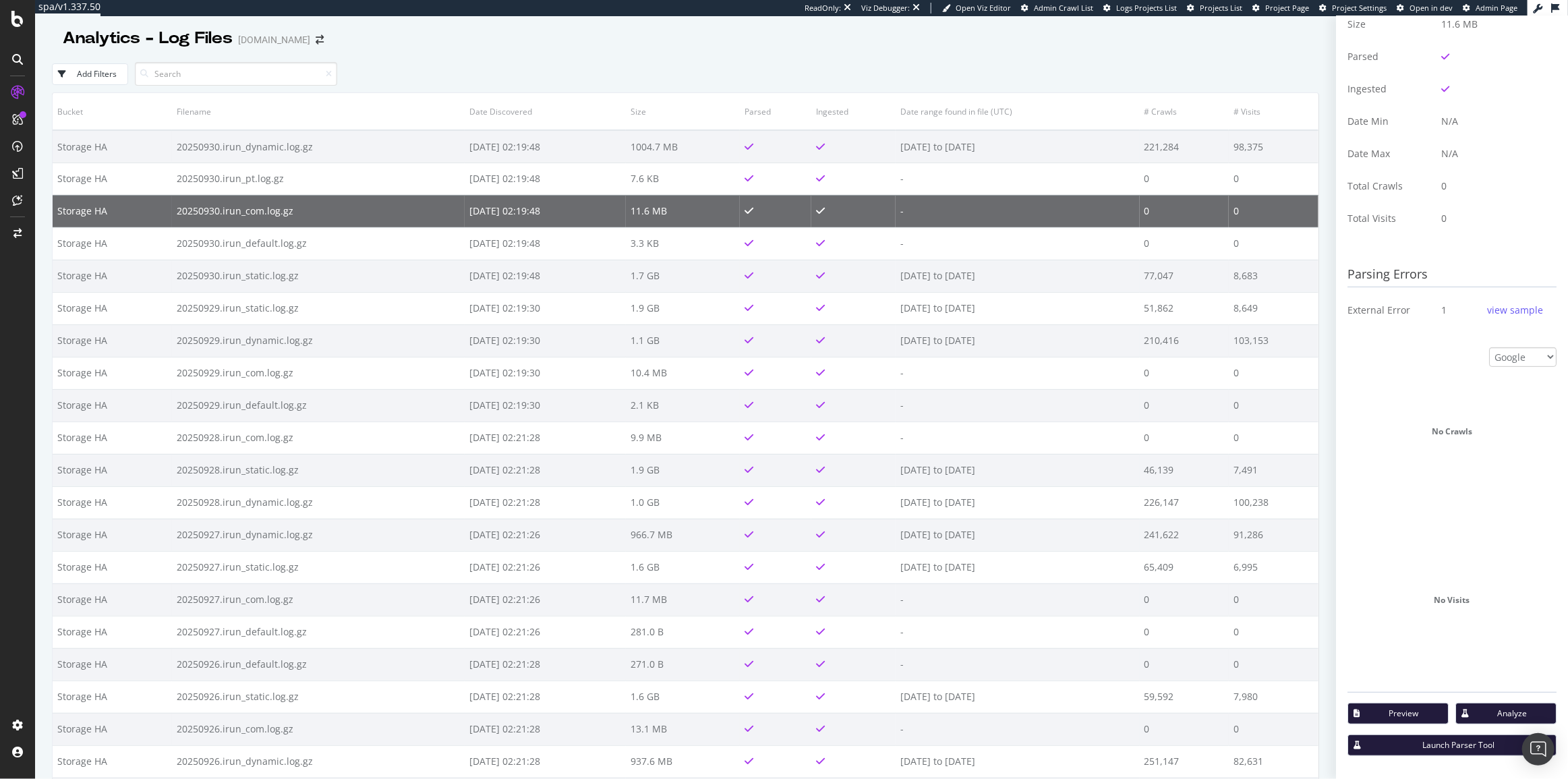
click at [847, 44] on div "Analytics - Log Files [DOMAIN_NAME]" at bounding box center [685, 33] width 1267 height 34
click at [1534, 748] on img "Open Intercom Messenger" at bounding box center [1538, 749] width 18 height 18
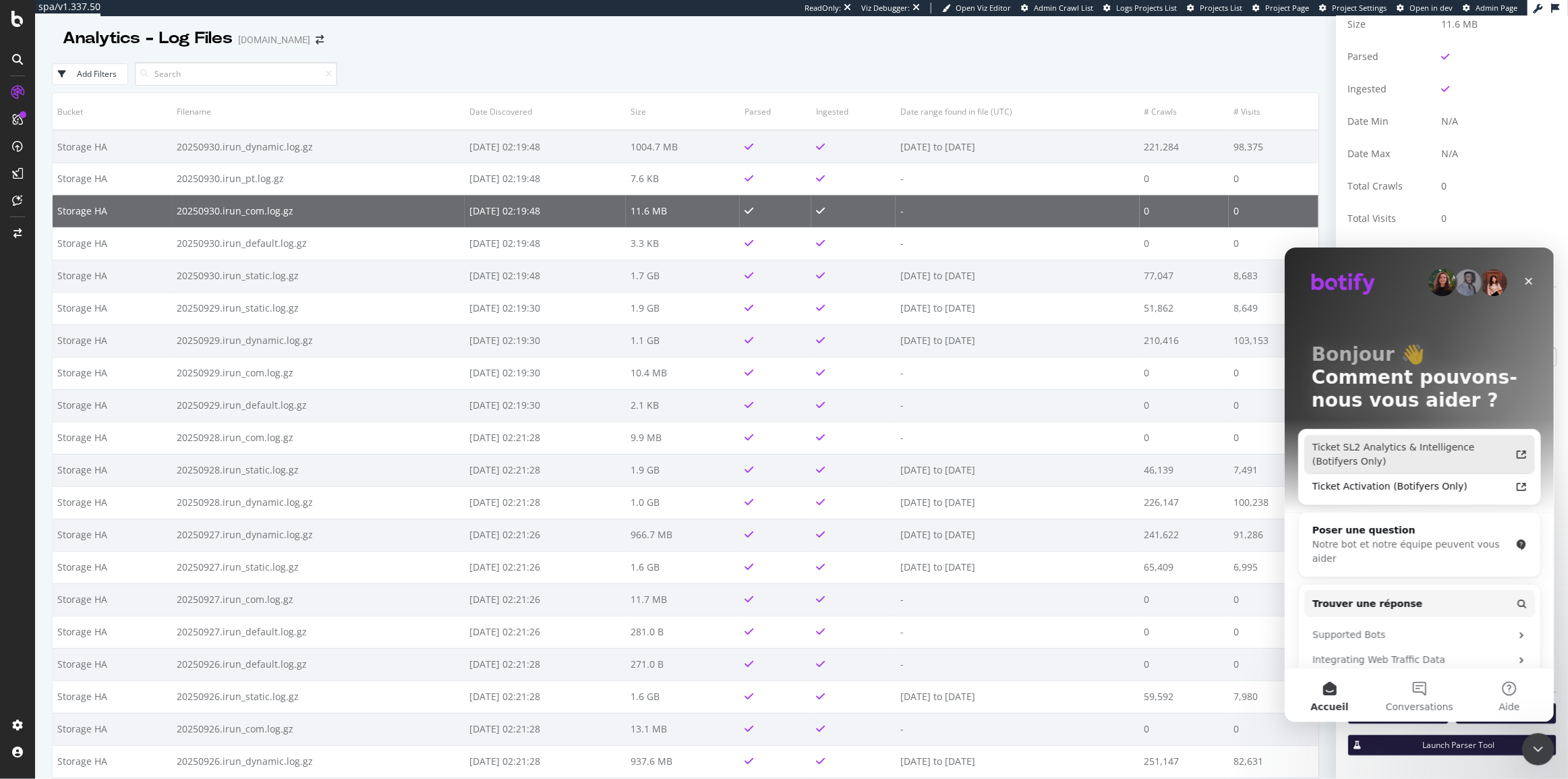
click at [1394, 450] on div "Ticket SL2 Analytics & Intelligence (Botifyers Only)" at bounding box center [1411, 454] width 198 height 28
click at [504, 80] on div "Add Filters" at bounding box center [685, 74] width 1267 height 37
